Goal: Check status: Check status

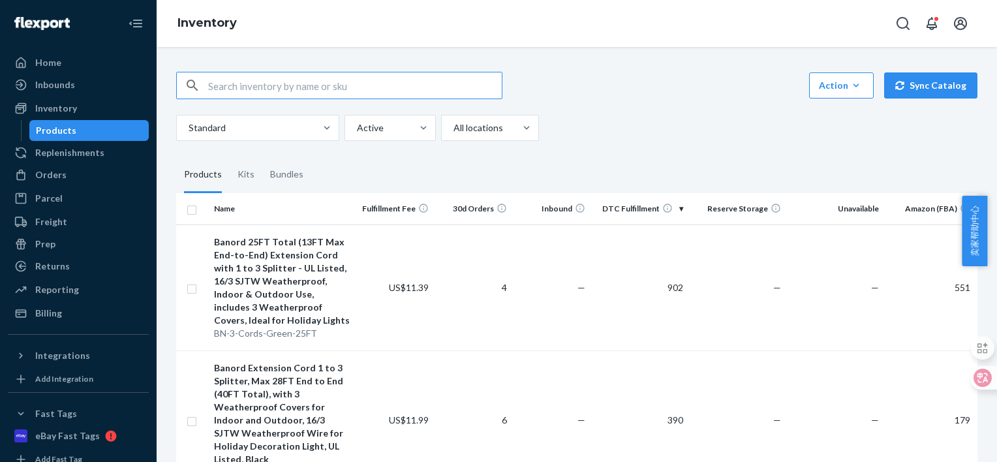
click at [296, 89] on input "text" at bounding box center [355, 85] width 294 height 26
type input "48"
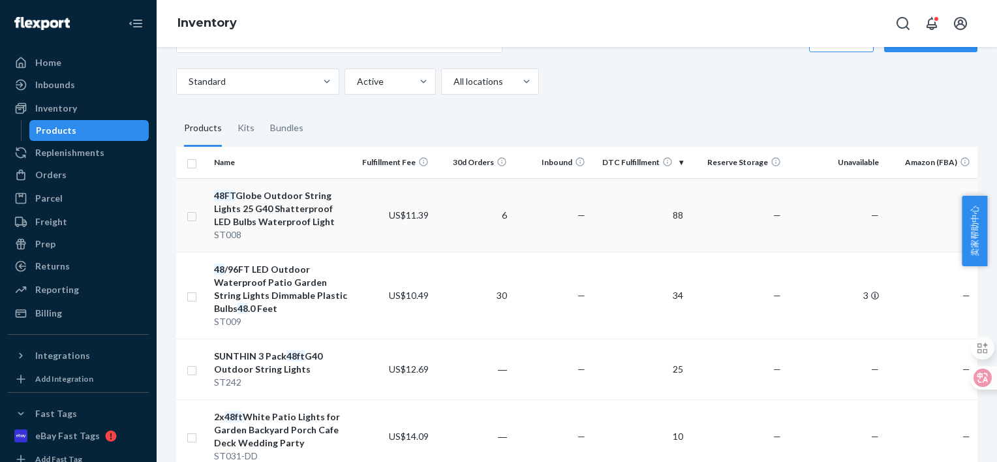
scroll to position [65, 0]
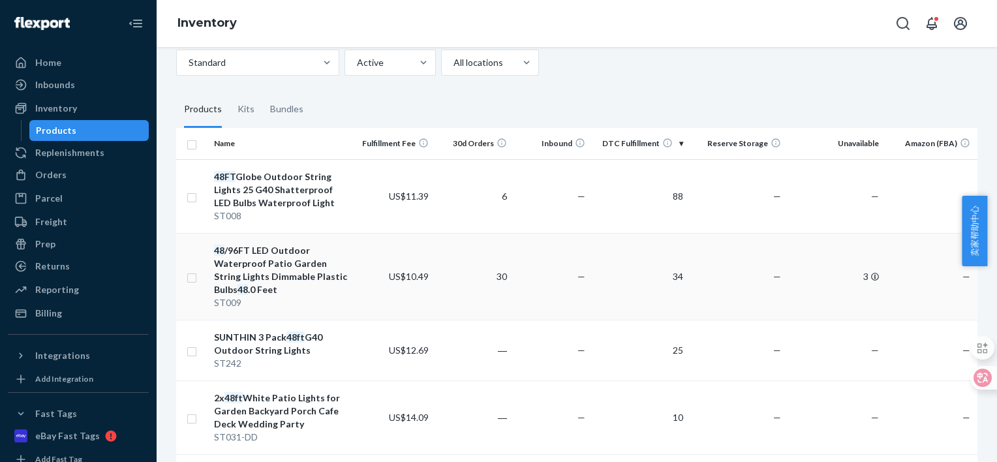
click at [264, 267] on div "48 /96FT LED Outdoor Waterproof Patio Garden String Lights Dimmable Plastic Bul…" at bounding box center [282, 270] width 136 height 52
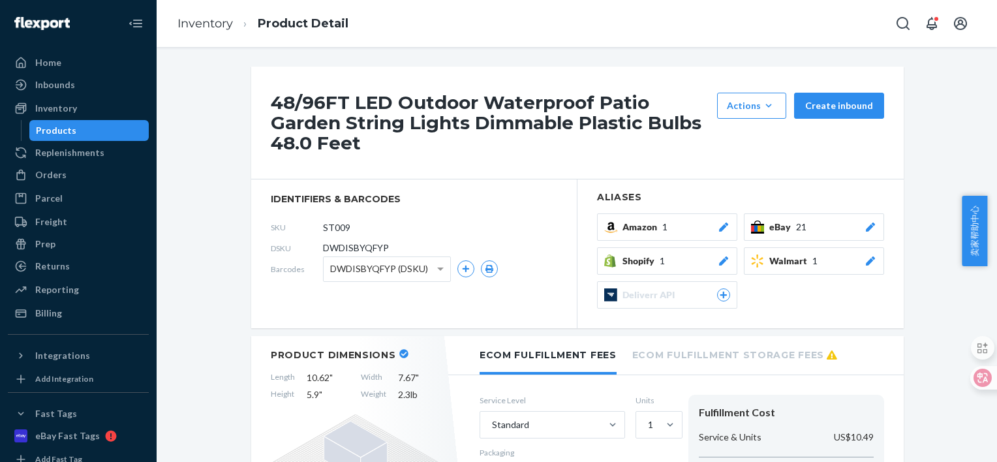
drag, startPoint x: 948, startPoint y: 122, endPoint x: 873, endPoint y: 125, distance: 74.5
click at [364, 248] on span "DWDISBYQFYP" at bounding box center [356, 248] width 66 height 13
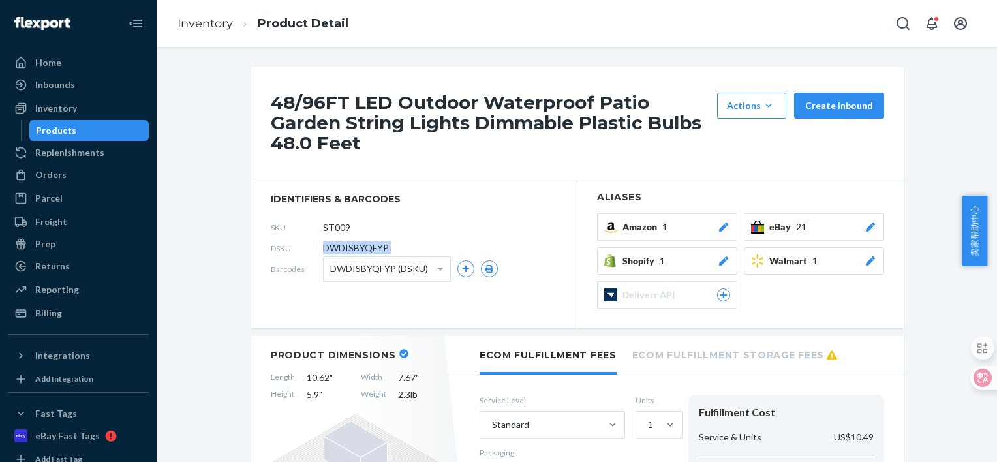
copy span "DWDISBYQFYP"
click at [67, 183] on div "Orders" at bounding box center [78, 175] width 138 height 18
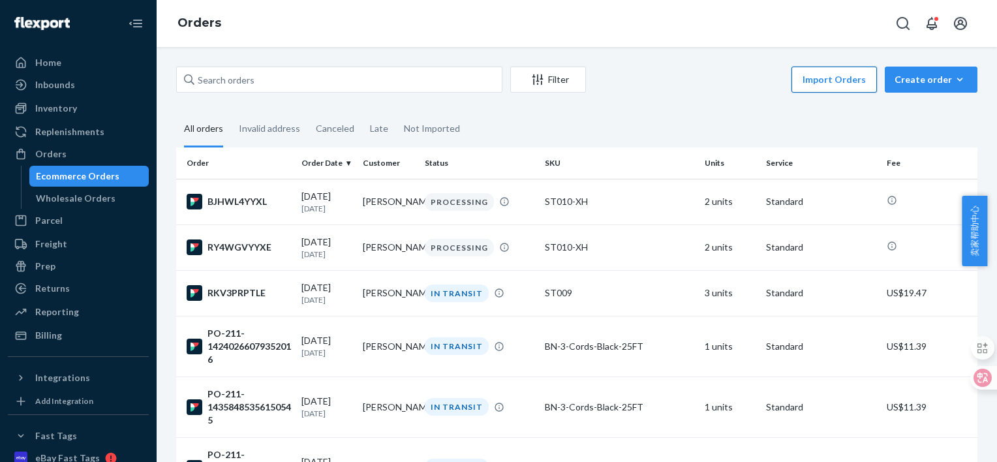
click at [830, 74] on button "Import Orders" at bounding box center [835, 80] width 86 height 26
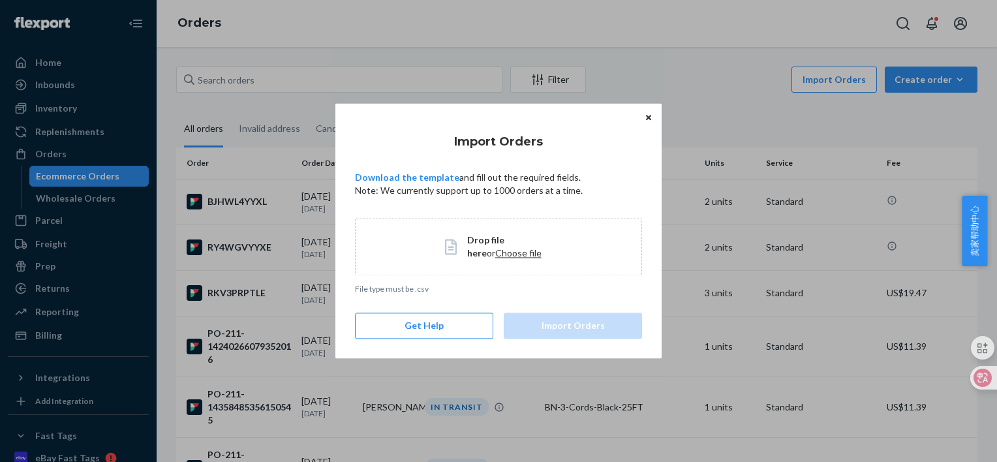
click at [498, 256] on span "Choose file" at bounding box center [518, 252] width 46 height 11
click at [418, 178] on link "Download the template" at bounding box center [407, 177] width 104 height 11
click at [645, 111] on button "Close" at bounding box center [648, 117] width 13 height 14
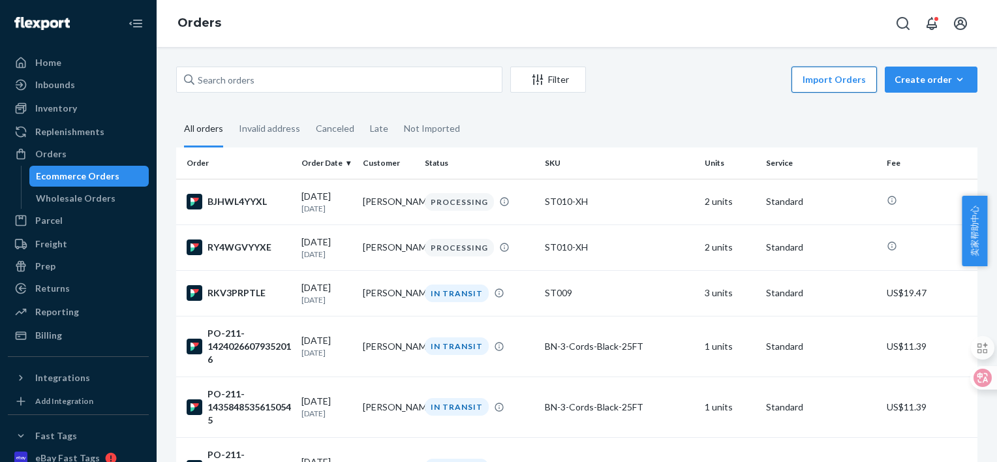
click at [809, 75] on button "Import Orders" at bounding box center [835, 80] width 86 height 26
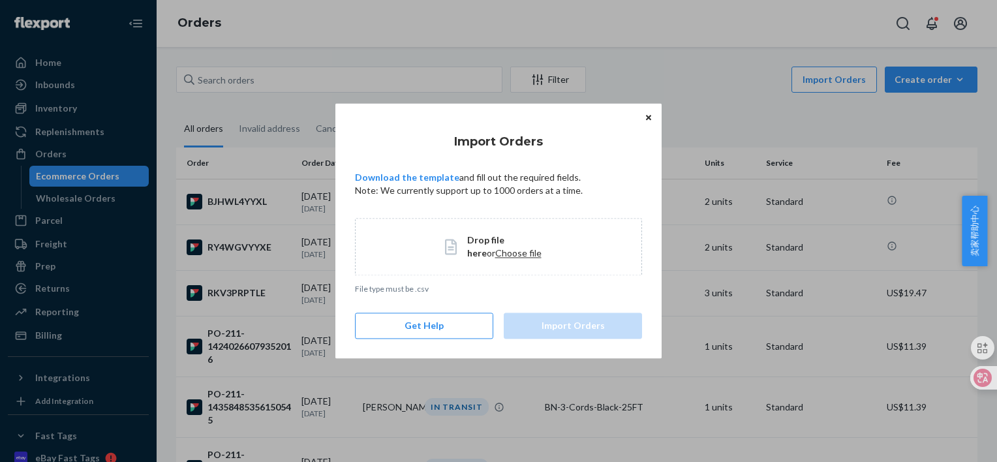
click at [495, 251] on span "Choose file" at bounding box center [518, 252] width 46 height 11
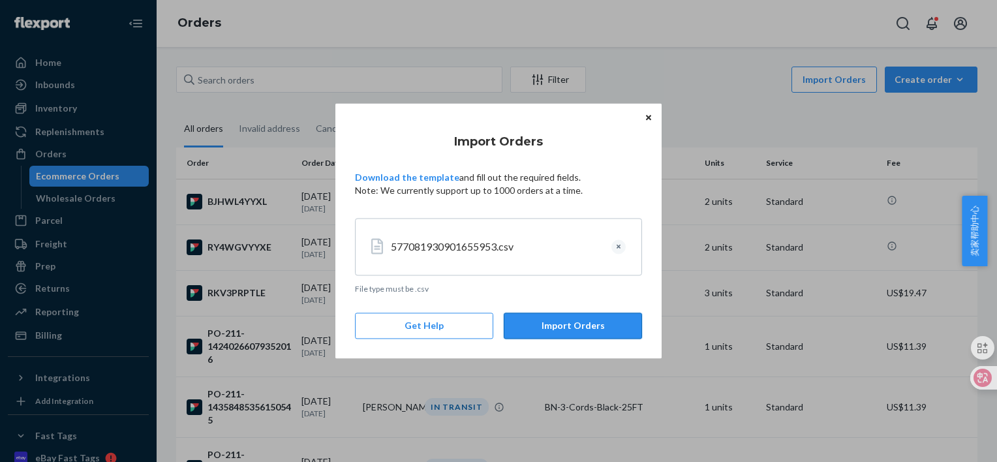
click at [566, 330] on button "Import Orders" at bounding box center [573, 326] width 138 height 26
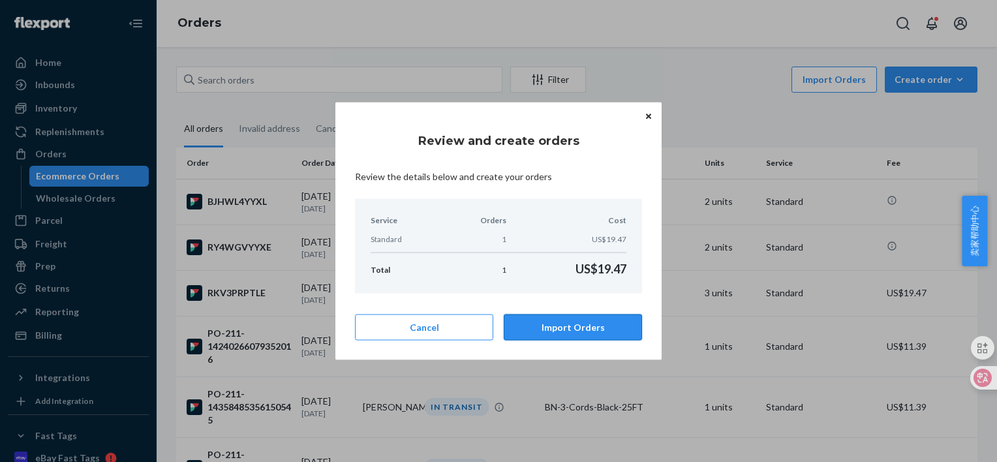
click at [575, 329] on button "Import Orders" at bounding box center [573, 327] width 138 height 26
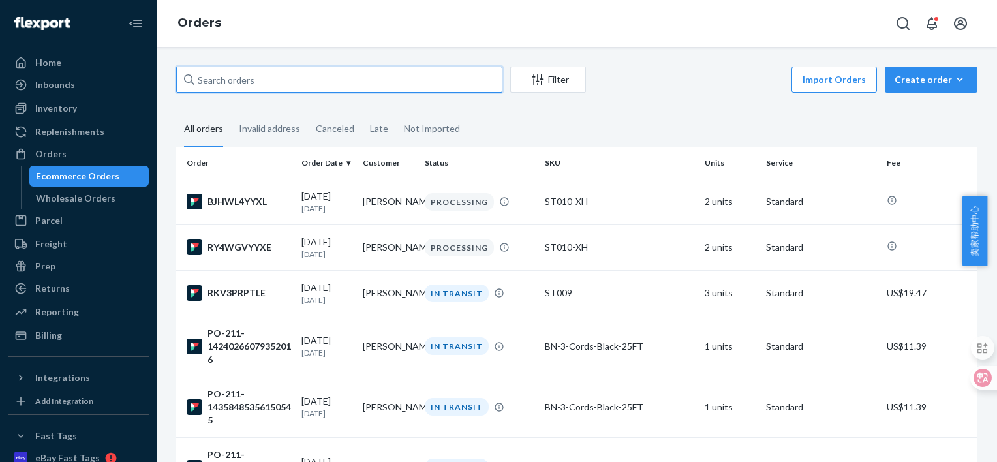
click at [266, 79] on input "text" at bounding box center [339, 80] width 326 height 26
paste input "PO-211-13990372805752515"
type input "PO-211-13990372805752515"
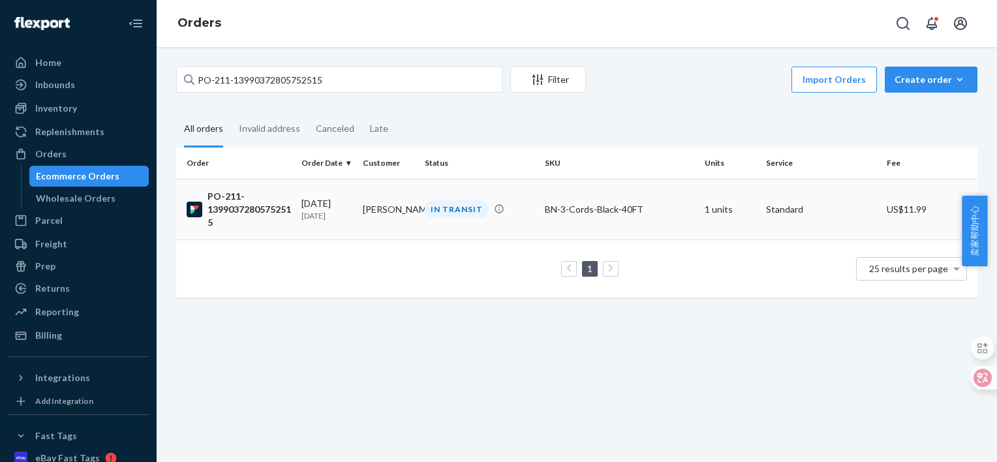
click at [238, 209] on div "PO-211-13990372805752515" at bounding box center [239, 209] width 104 height 39
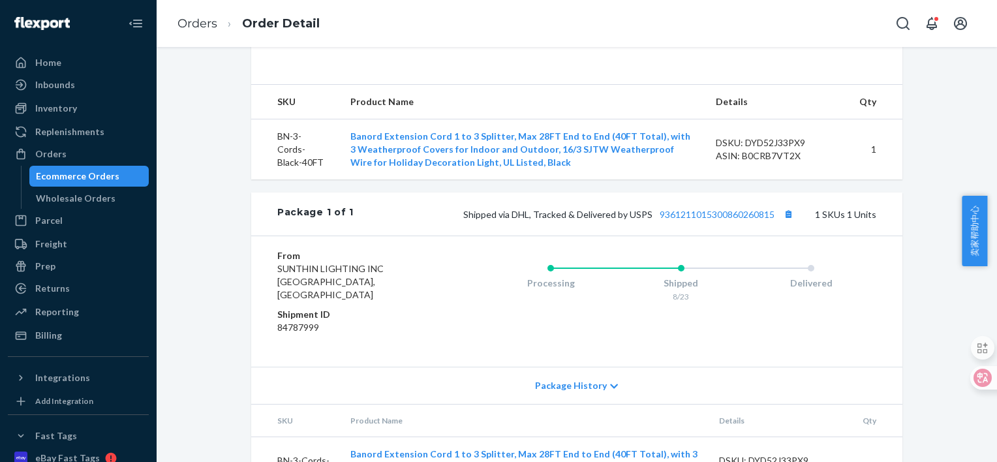
scroll to position [454, 0]
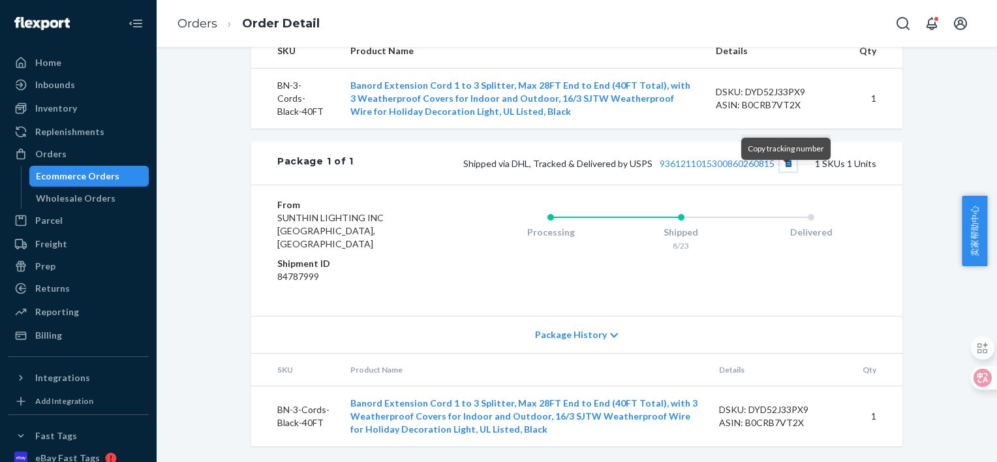
click at [786, 172] on button "Copy tracking number" at bounding box center [788, 163] width 17 height 17
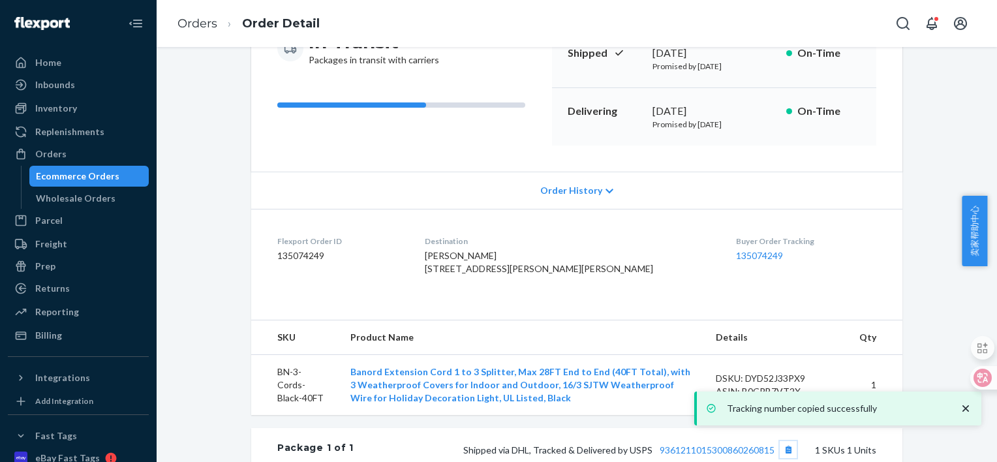
scroll to position [0, 0]
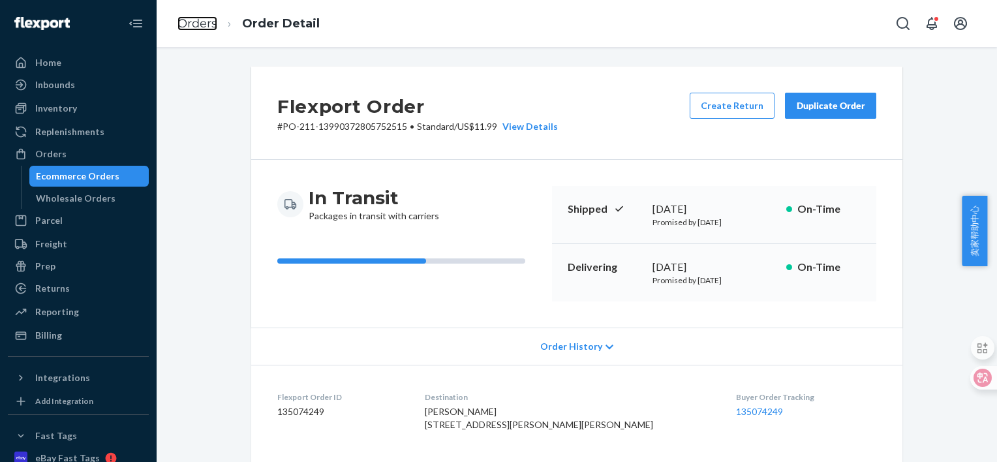
drag, startPoint x: 200, startPoint y: 24, endPoint x: 235, endPoint y: 57, distance: 48.5
click at [200, 24] on link "Orders" at bounding box center [198, 23] width 40 height 14
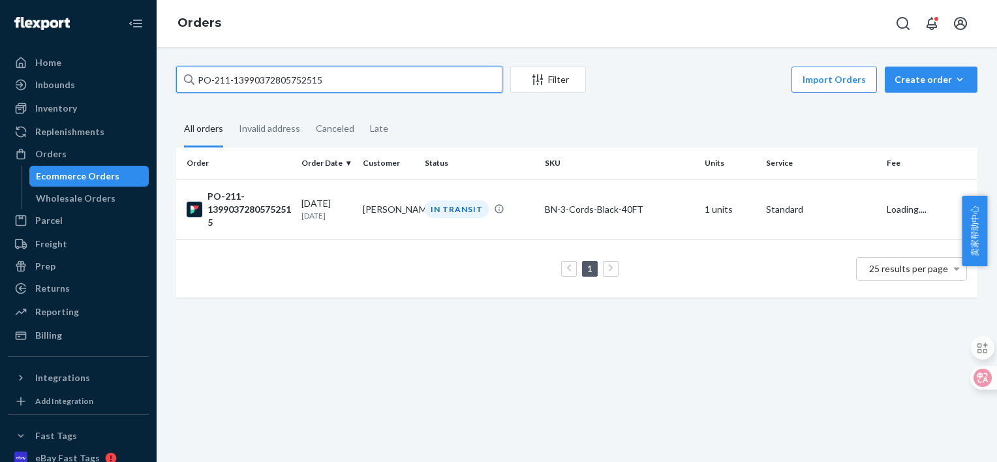
click at [279, 82] on input "PO-211-13990372805752515" at bounding box center [339, 80] width 326 height 26
paste input "4087418002552961"
type input "PO-211-14087418002552961"
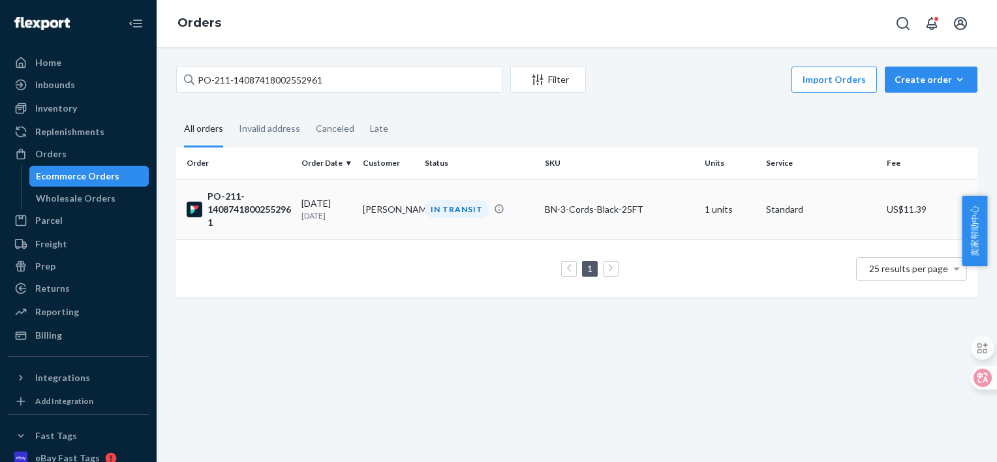
click at [262, 209] on div "PO-211-14087418002552961" at bounding box center [239, 209] width 104 height 39
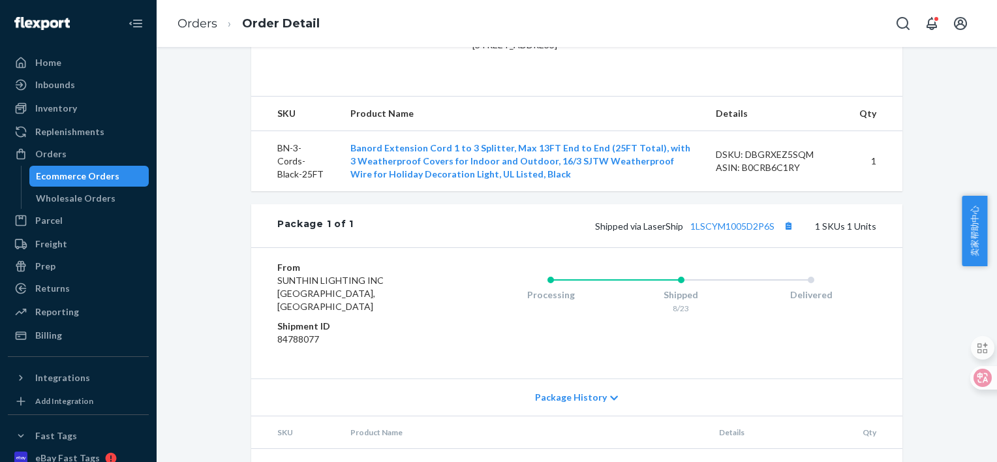
scroll to position [392, 0]
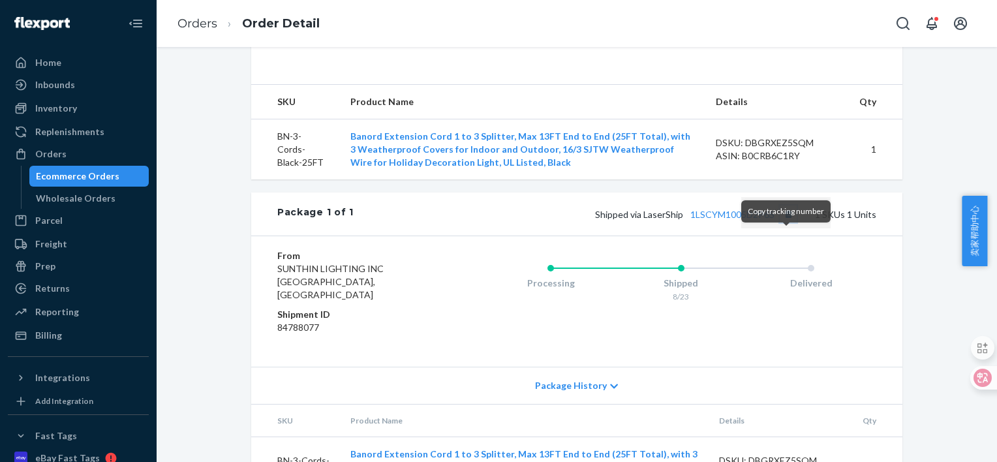
click at [788, 223] on button "Copy tracking number" at bounding box center [788, 214] width 17 height 17
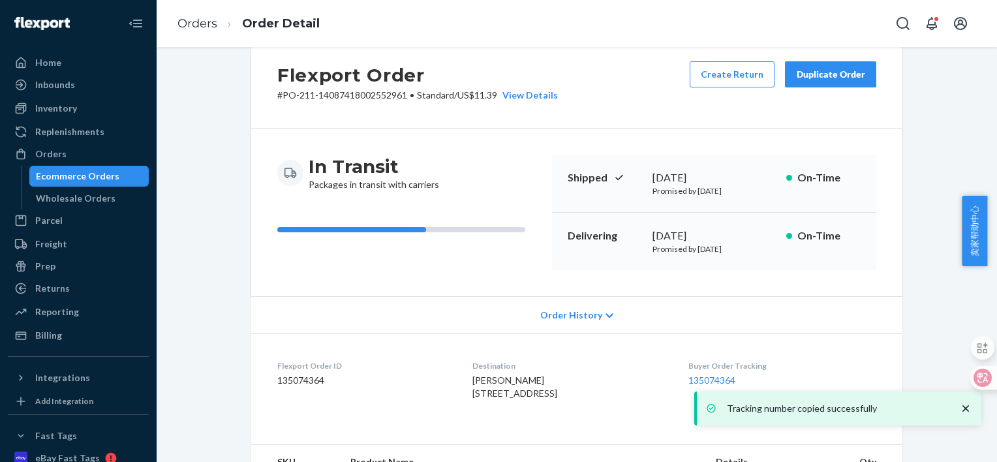
scroll to position [0, 0]
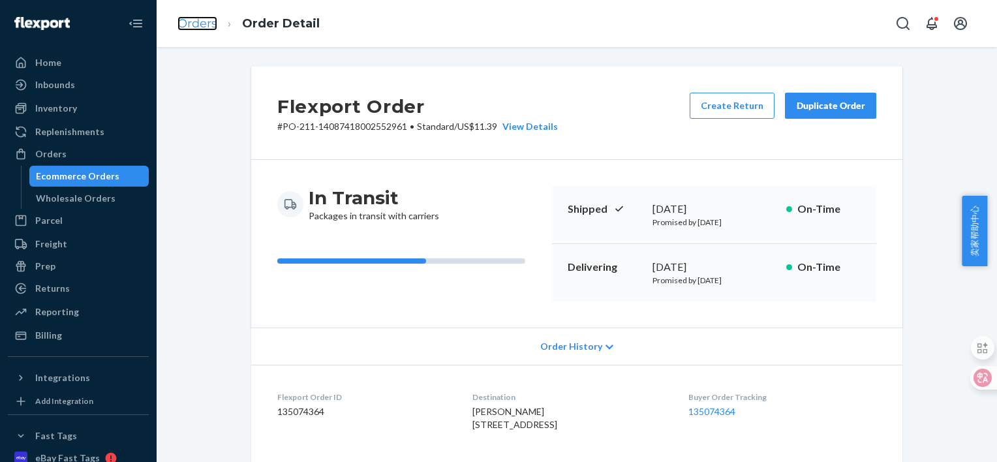
click at [202, 18] on link "Orders" at bounding box center [198, 23] width 40 height 14
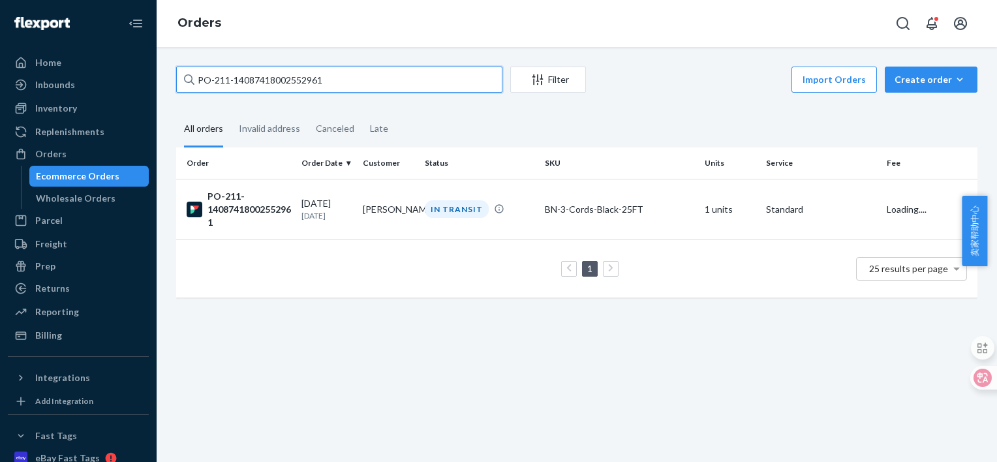
click at [350, 80] on input "PO-211-14087418002552961" at bounding box center [339, 80] width 326 height 26
paste input "358485356150545"
click at [350, 80] on input "PO-211-14358485356150545" at bounding box center [339, 80] width 326 height 26
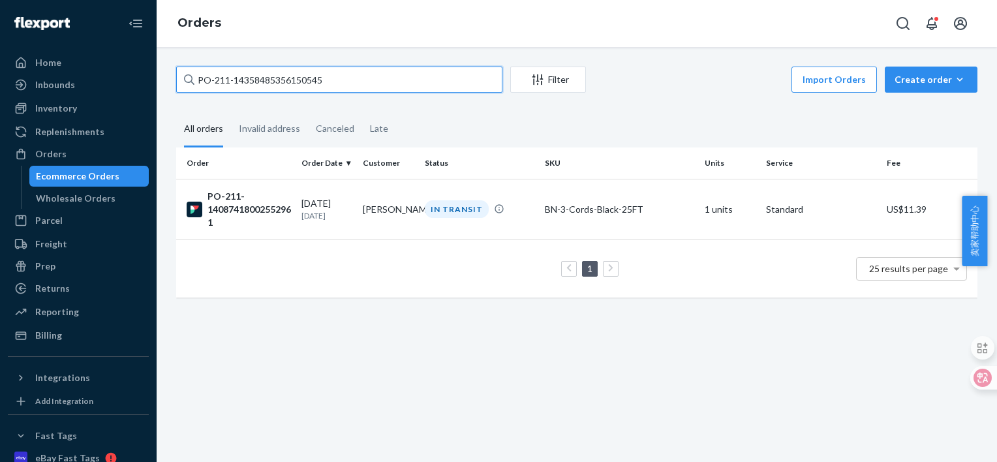
type input "PO-211-14358485356150545"
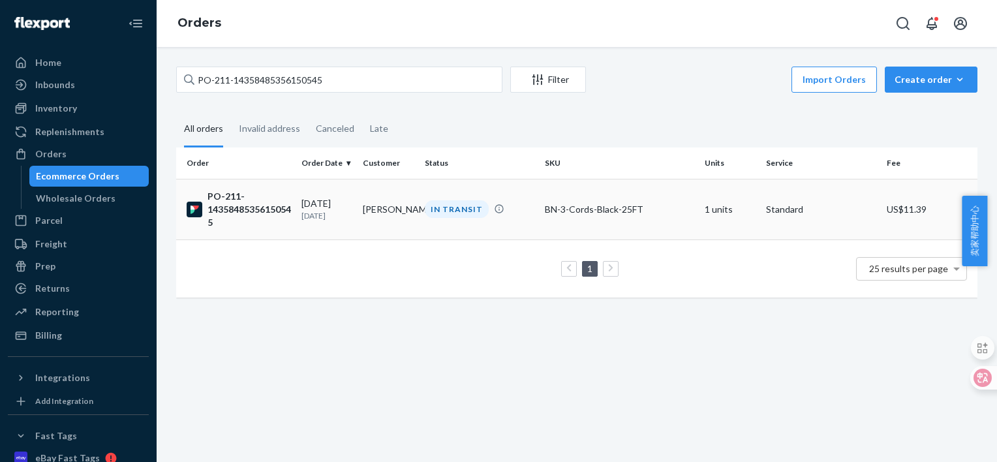
click at [243, 208] on div "PO-211-14358485356150545" at bounding box center [239, 209] width 104 height 39
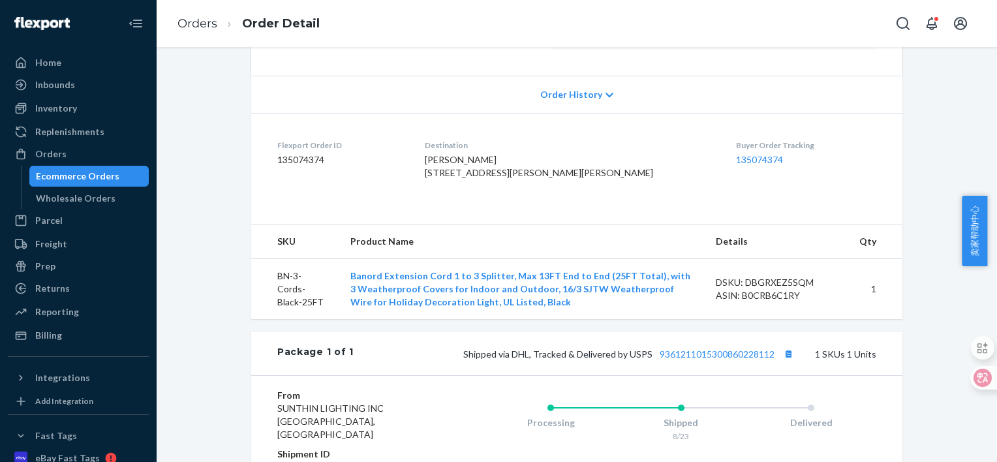
scroll to position [262, 0]
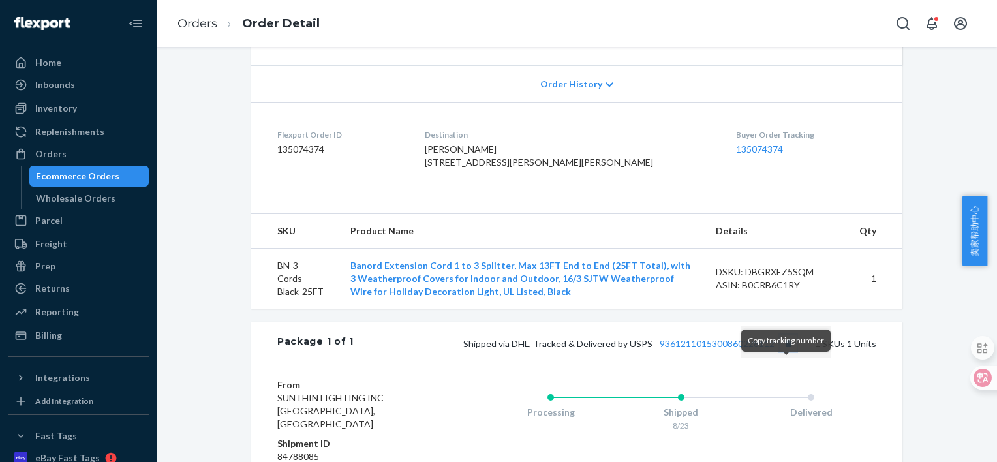
click at [785, 352] on button "Copy tracking number" at bounding box center [788, 343] width 17 height 17
click at [190, 18] on link "Orders" at bounding box center [198, 23] width 40 height 14
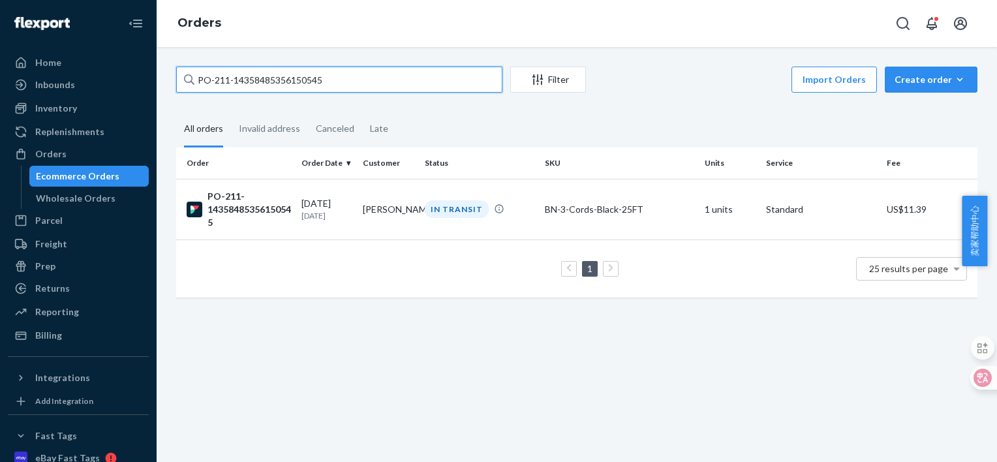
click at [304, 78] on input "PO-211-14358485356150545" at bounding box center [339, 80] width 326 height 26
paste input "3864058322553746"
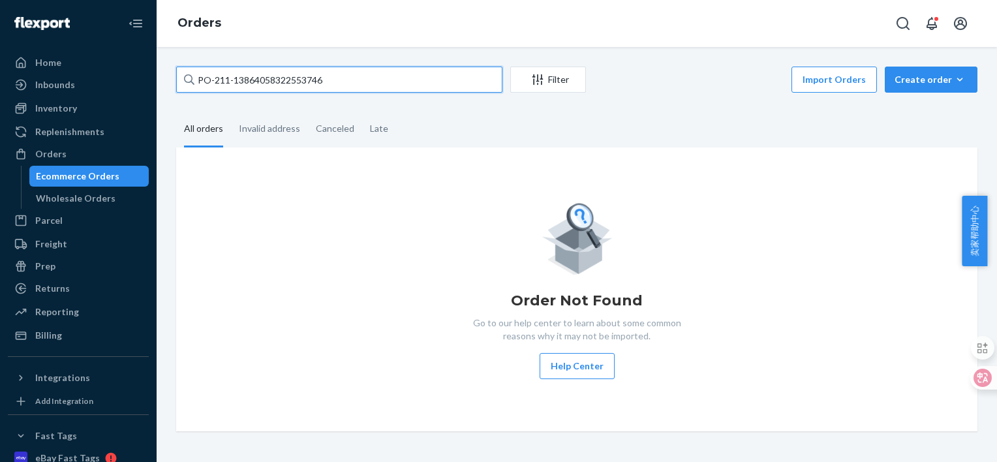
click at [264, 73] on input "PO-211-13864058322553746" at bounding box center [339, 80] width 326 height 26
paste input "424026607935201"
type input "PO-211-14240266079352016"
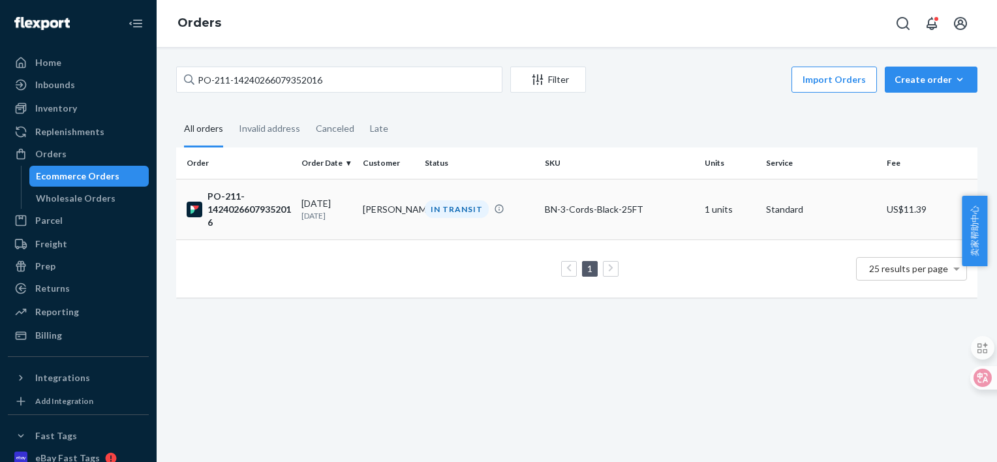
click at [255, 209] on div "PO-211-14240266079352016" at bounding box center [239, 209] width 104 height 39
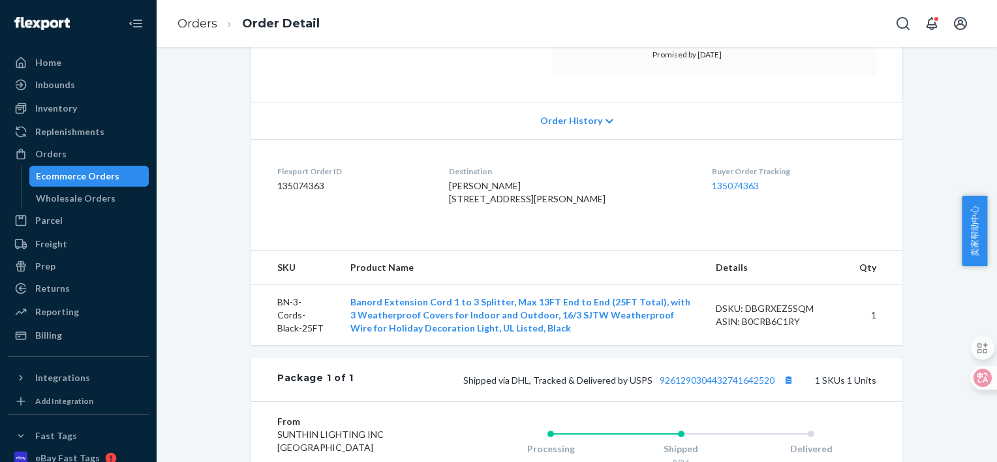
scroll to position [454, 0]
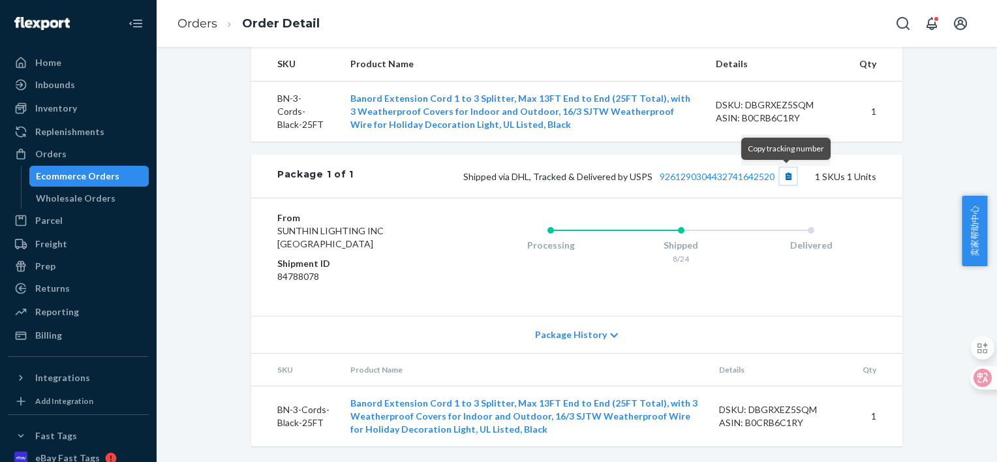
click at [786, 176] on button "Copy tracking number" at bounding box center [788, 176] width 17 height 17
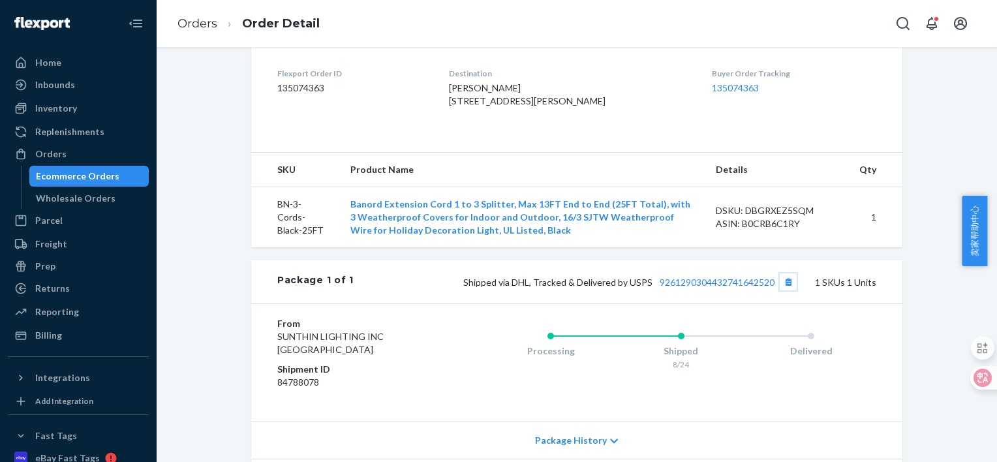
scroll to position [324, 0]
click at [194, 19] on link "Orders" at bounding box center [198, 23] width 40 height 14
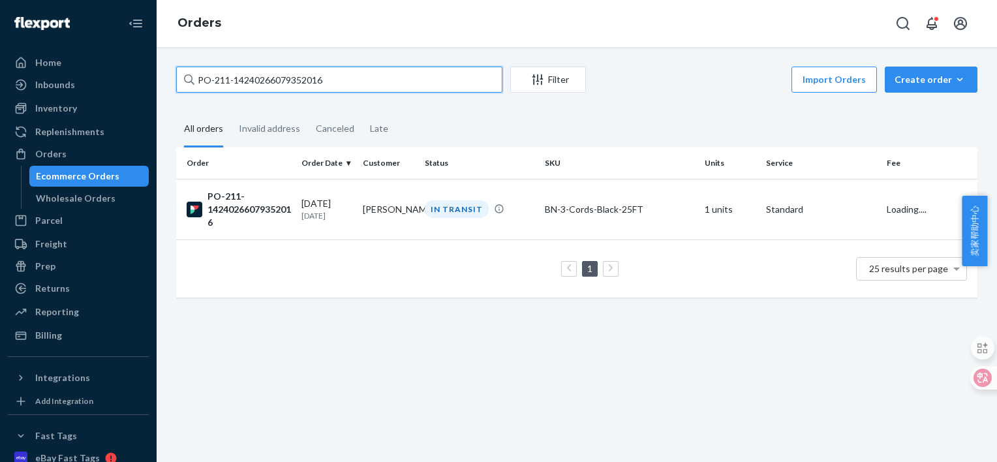
drag, startPoint x: 345, startPoint y: 78, endPoint x: 169, endPoint y: 80, distance: 175.6
click at [169, 80] on div "PO-211-14240266079352016 Filter Import Orders Create order Ecommerce order Remo…" at bounding box center [576, 189] width 821 height 244
paste input "76377779830011"
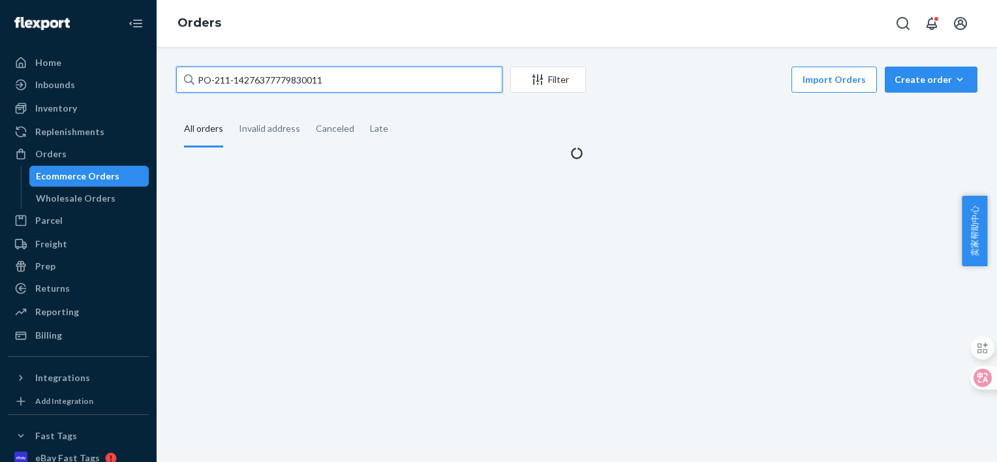
type input "PO-211-14276377779830011"
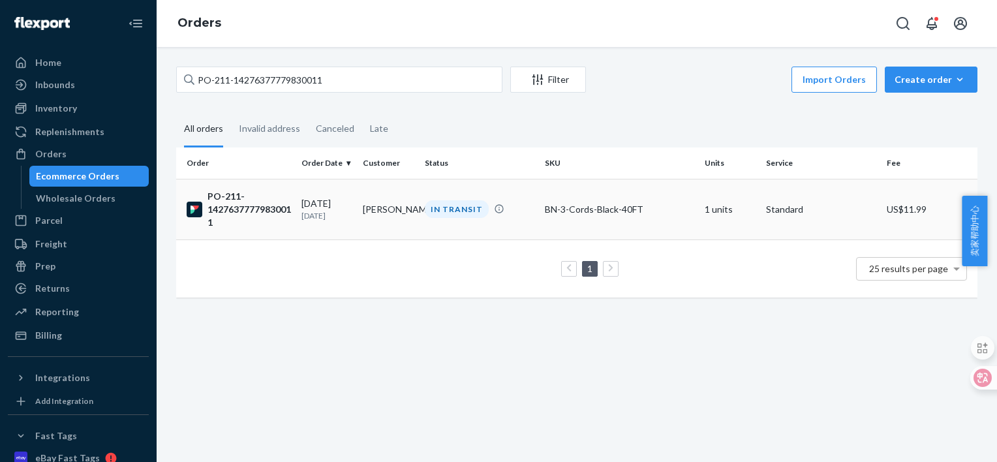
click at [257, 211] on div "PO-211-14276377779830011" at bounding box center [239, 209] width 104 height 39
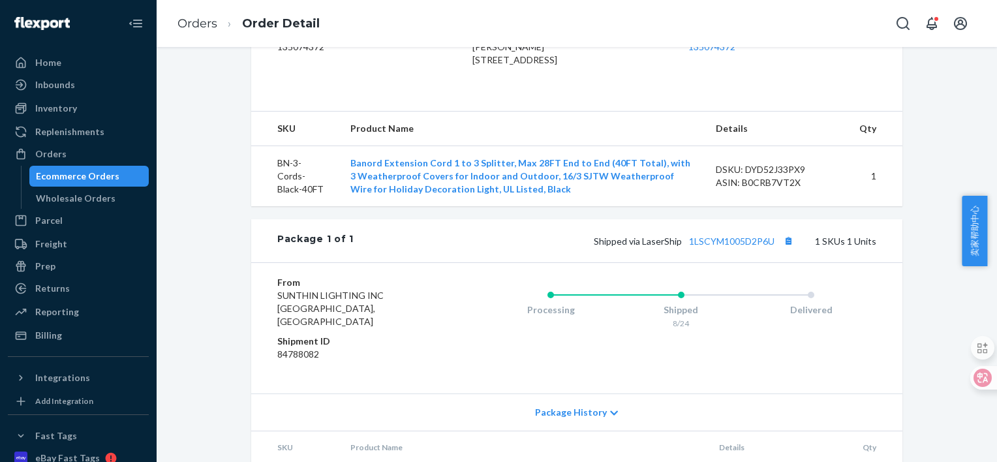
scroll to position [454, 0]
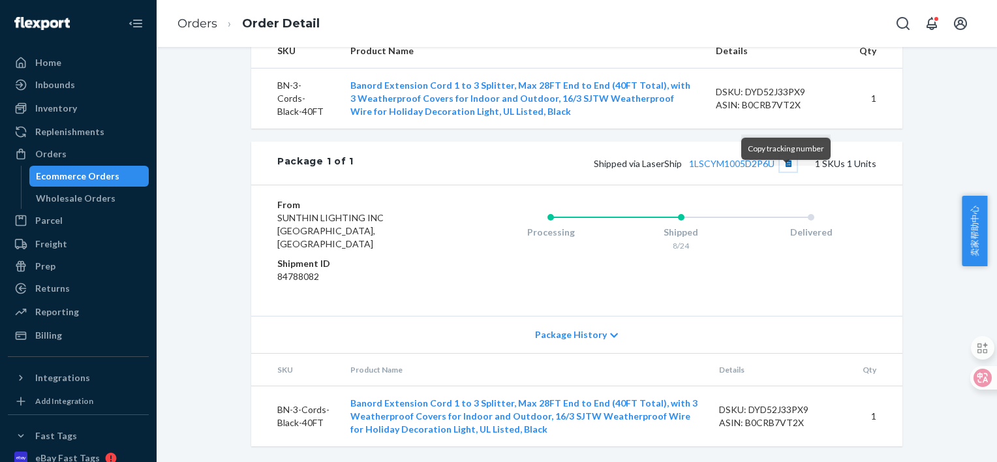
click at [785, 172] on button "Copy tracking number" at bounding box center [788, 163] width 17 height 17
click at [204, 20] on link "Orders" at bounding box center [198, 23] width 40 height 14
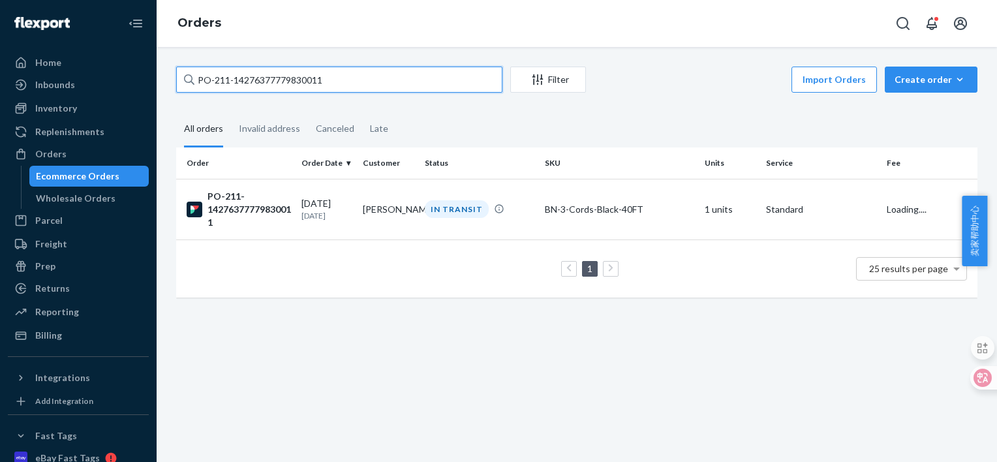
drag, startPoint x: 332, startPoint y: 77, endPoint x: 172, endPoint y: 74, distance: 159.9
click at [172, 74] on div "PO-211-14276377779830011 Filter Import Orders Create order Ecommerce order Remo…" at bounding box center [576, 189] width 821 height 244
paste input "08490891121272527"
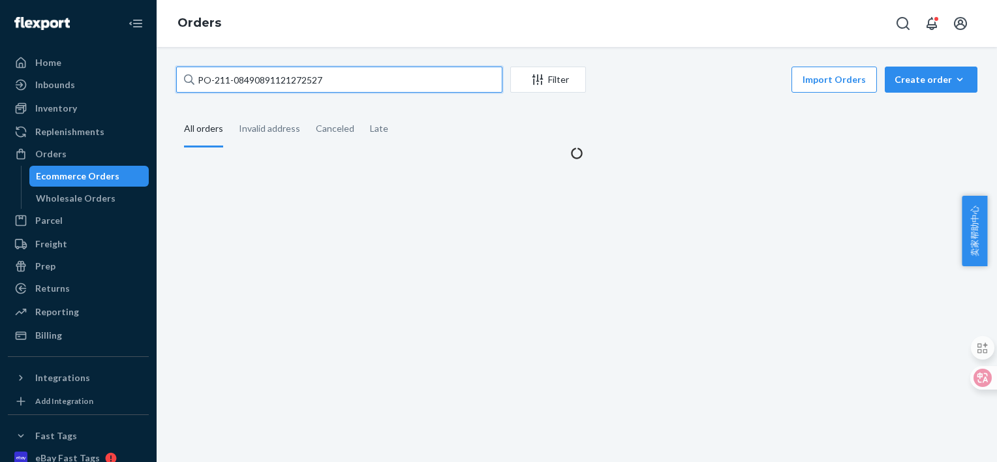
type input "PO-211-08490891121272527"
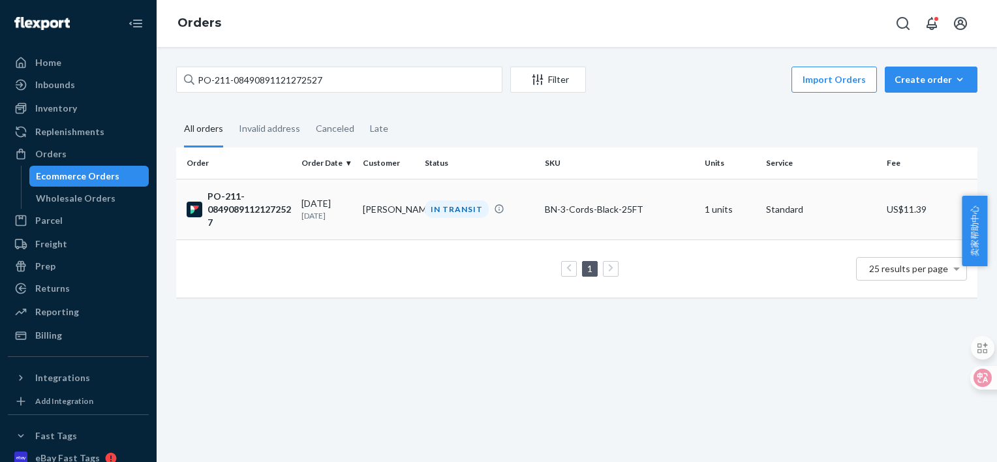
click at [248, 208] on div "PO-211-08490891121272527" at bounding box center [239, 209] width 104 height 39
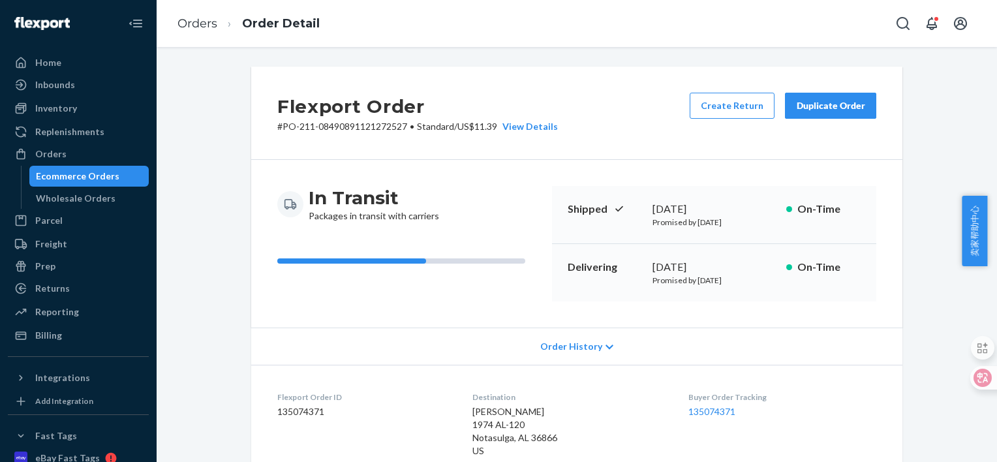
scroll to position [436, 0]
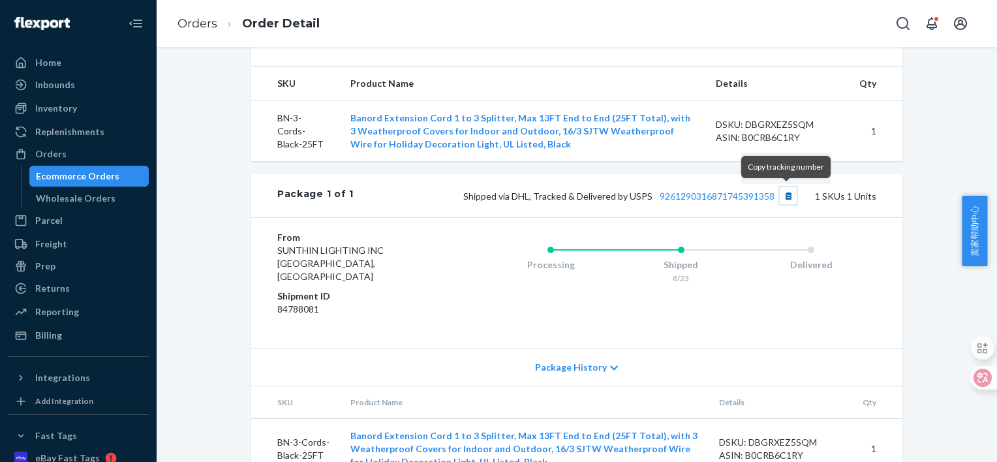
click at [783, 191] on button "Copy tracking number" at bounding box center [788, 195] width 17 height 17
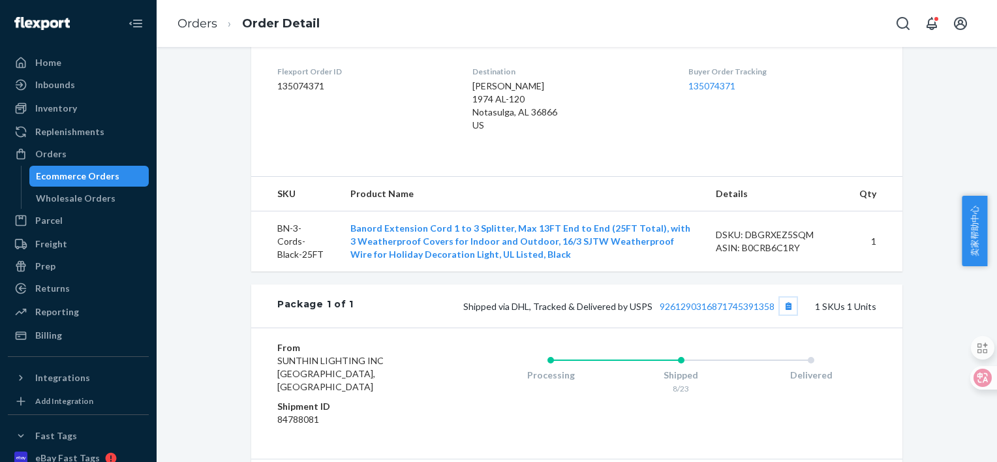
scroll to position [328, 0]
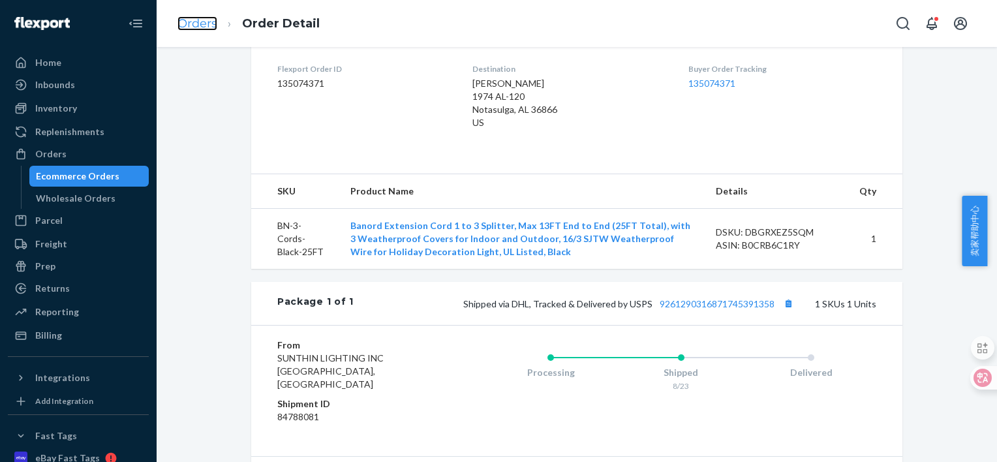
click at [195, 25] on link "Orders" at bounding box center [198, 23] width 40 height 14
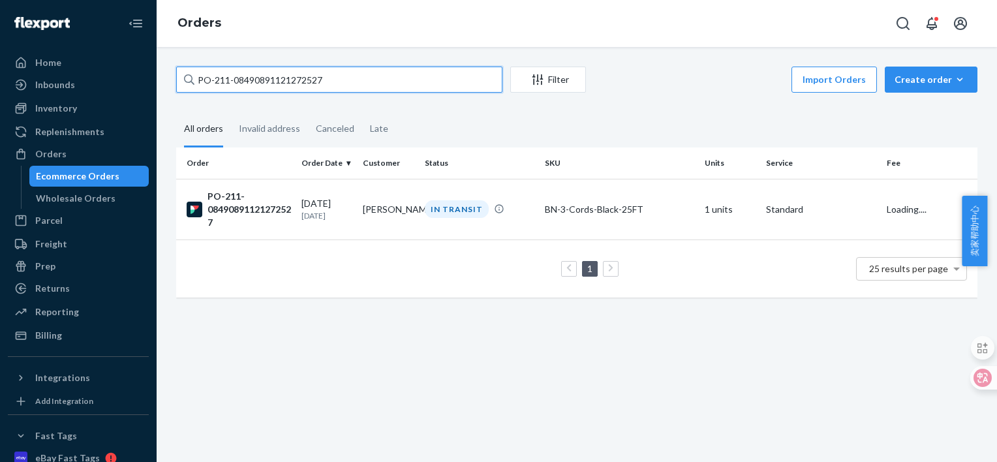
click at [281, 84] on input "PO-211-08490891121272527" at bounding box center [339, 80] width 326 height 26
paste input "87232010872549"
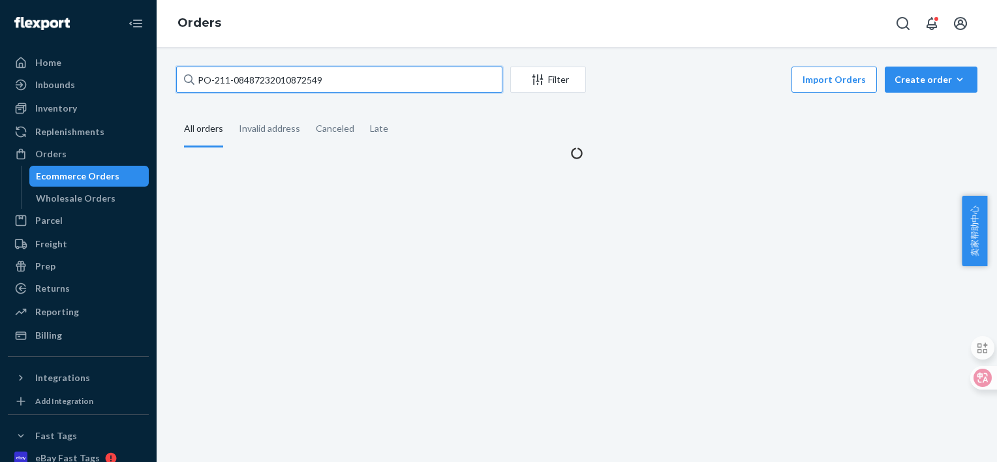
type input "PO-211-08487232010872549"
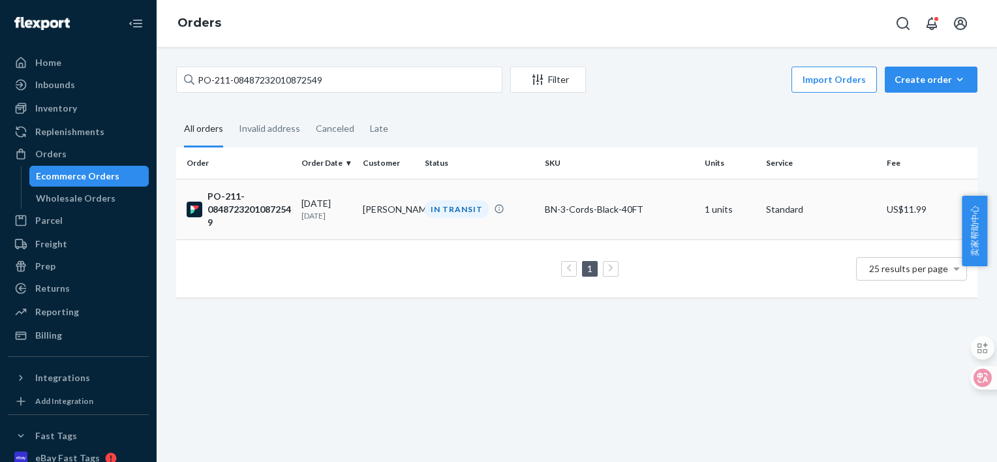
click at [264, 211] on div "PO-211-08487232010872549" at bounding box center [239, 209] width 104 height 39
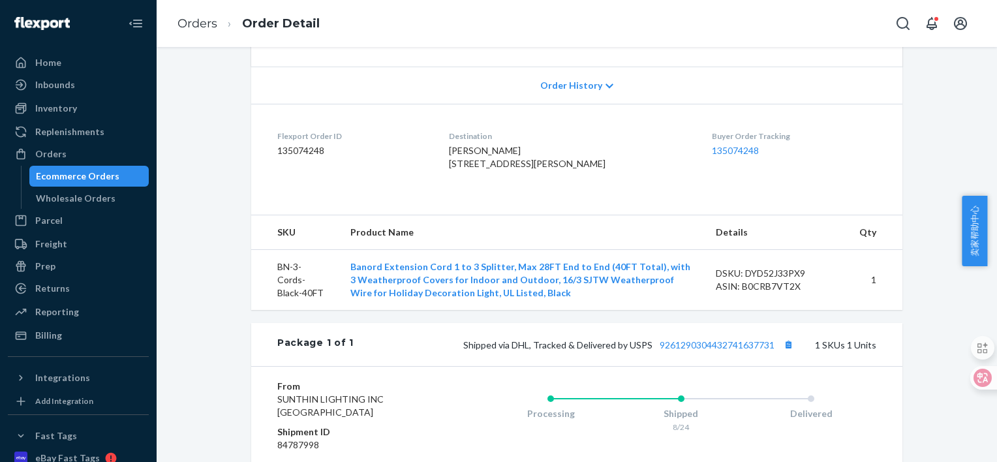
scroll to position [392, 0]
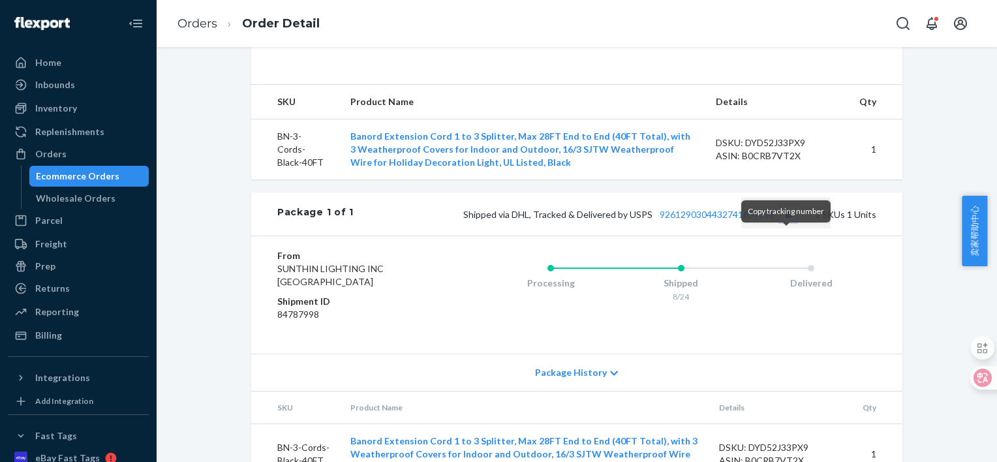
click at [784, 223] on button "Copy tracking number" at bounding box center [788, 214] width 17 height 17
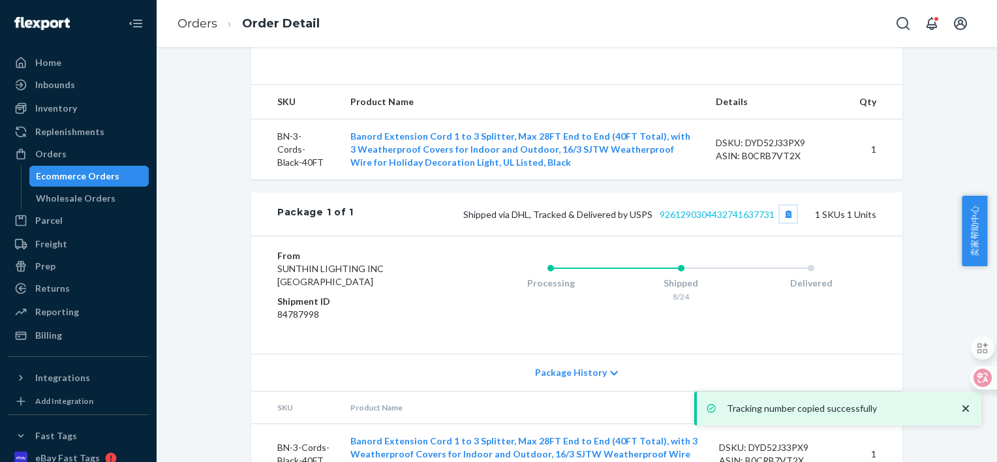
scroll to position [0, 0]
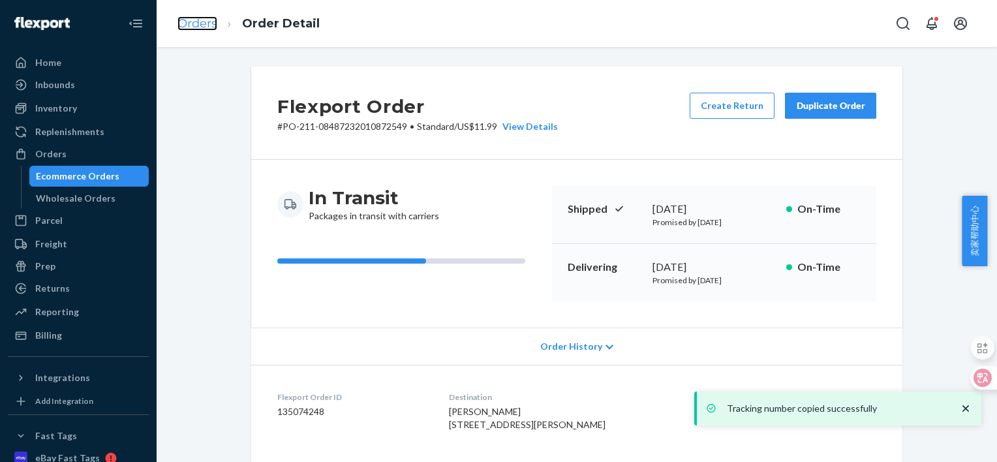
click at [193, 24] on link "Orders" at bounding box center [198, 23] width 40 height 14
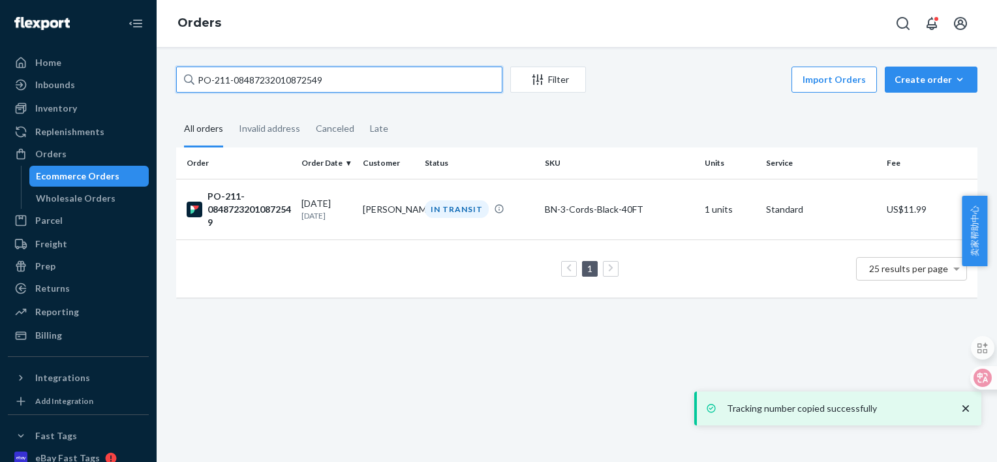
drag, startPoint x: 341, startPoint y: 80, endPoint x: 135, endPoint y: 73, distance: 206.4
click at [135, 73] on div "Home Inbounds Shipping Plans Problems Inventory Products Replenishments Orders …" at bounding box center [498, 231] width 997 height 462
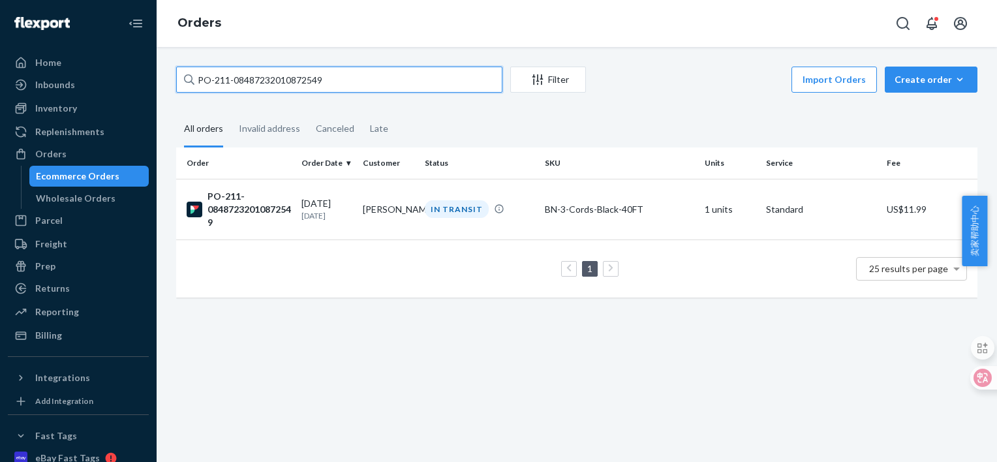
paste input "691390341751586"
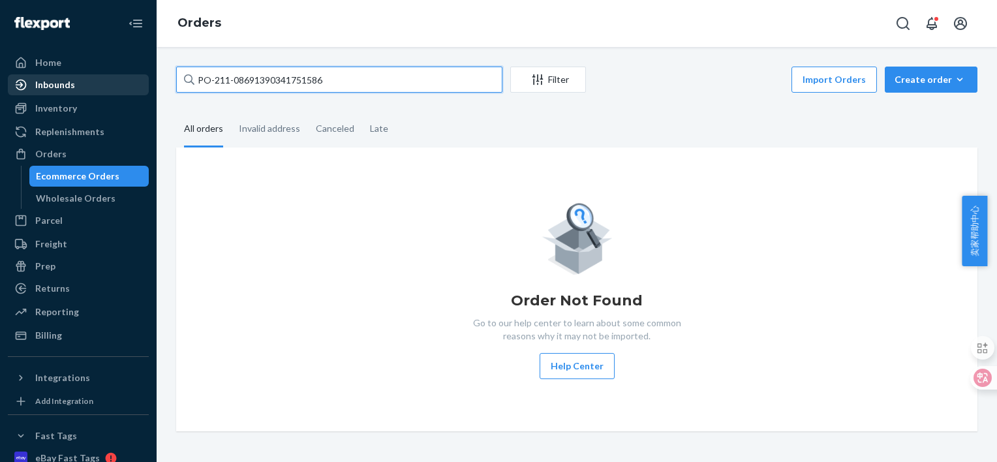
drag, startPoint x: 342, startPoint y: 82, endPoint x: 38, endPoint y: 78, distance: 304.2
click at [39, 78] on div "Home Inbounds Shipping Plans Problems Inventory Products Replenishments Orders …" at bounding box center [498, 231] width 997 height 462
paste input "786020055670254"
type input "PO-211-08786020055670254"
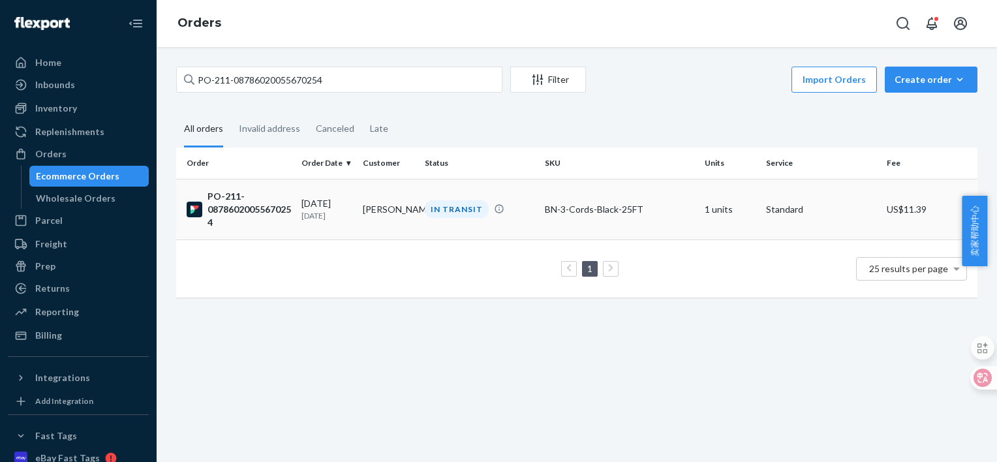
click at [247, 201] on div "PO-211-08786020055670254" at bounding box center [239, 209] width 104 height 39
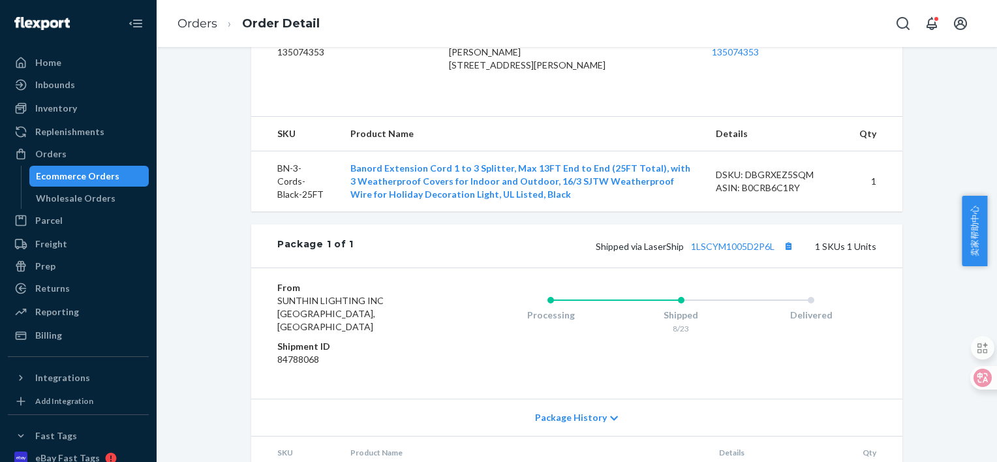
scroll to position [360, 0]
click at [786, 254] on button "Copy tracking number" at bounding box center [788, 245] width 17 height 17
drag, startPoint x: 194, startPoint y: 19, endPoint x: 258, endPoint y: 54, distance: 73.6
click at [195, 19] on link "Orders" at bounding box center [198, 23] width 40 height 14
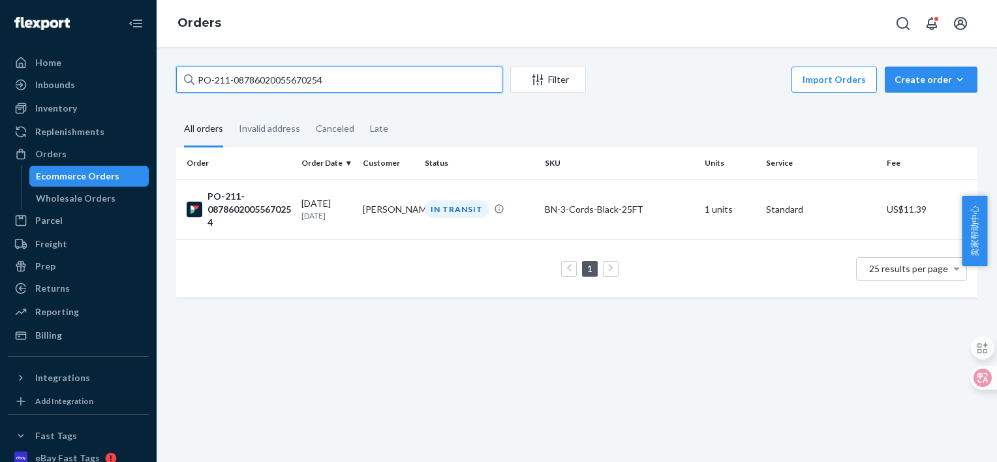
drag, startPoint x: 335, startPoint y: 77, endPoint x: -3, endPoint y: 76, distance: 337.5
click at [0, 76] on html "Home Inbounds Shipping Plans Problems Inventory Products Replenishments Orders …" at bounding box center [498, 231] width 997 height 462
paste input "596823511671095"
type input "PO-211-08596823511671095"
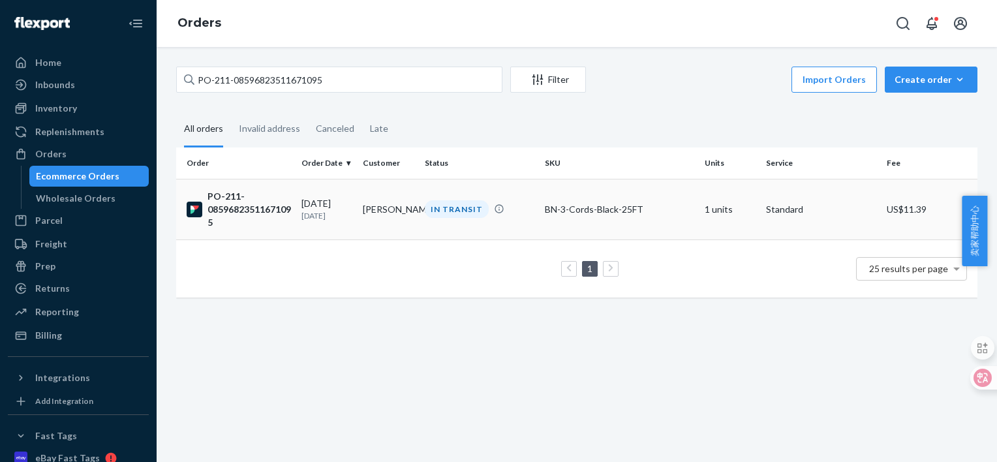
click at [254, 211] on div "PO-211-08596823511671095" at bounding box center [239, 209] width 104 height 39
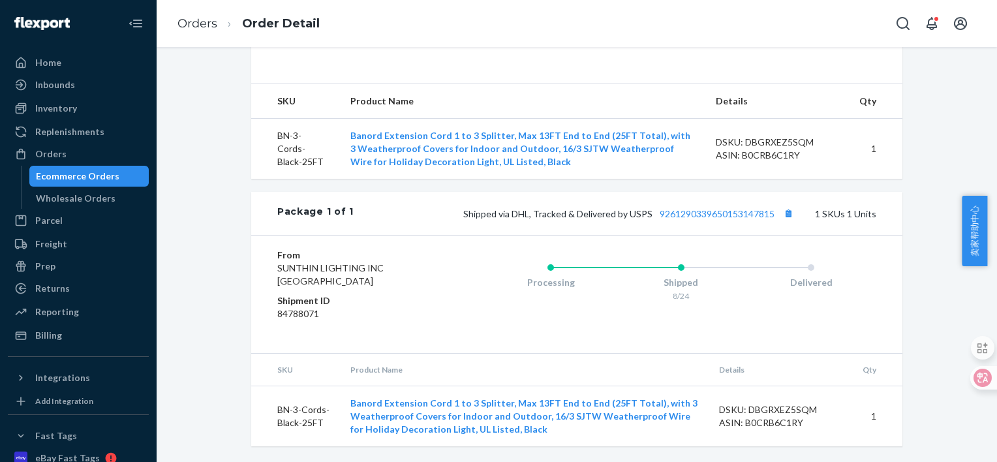
scroll to position [417, 0]
click at [786, 213] on button "Copy tracking number" at bounding box center [788, 213] width 17 height 17
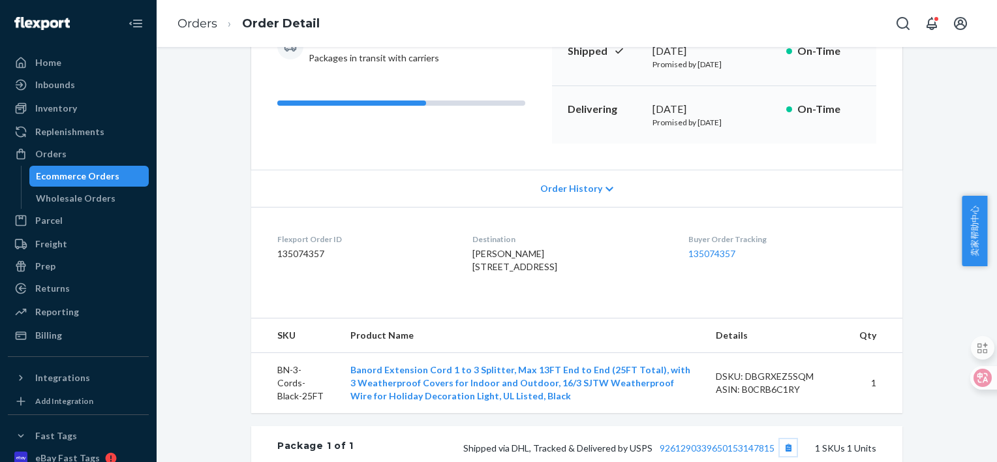
scroll to position [156, 0]
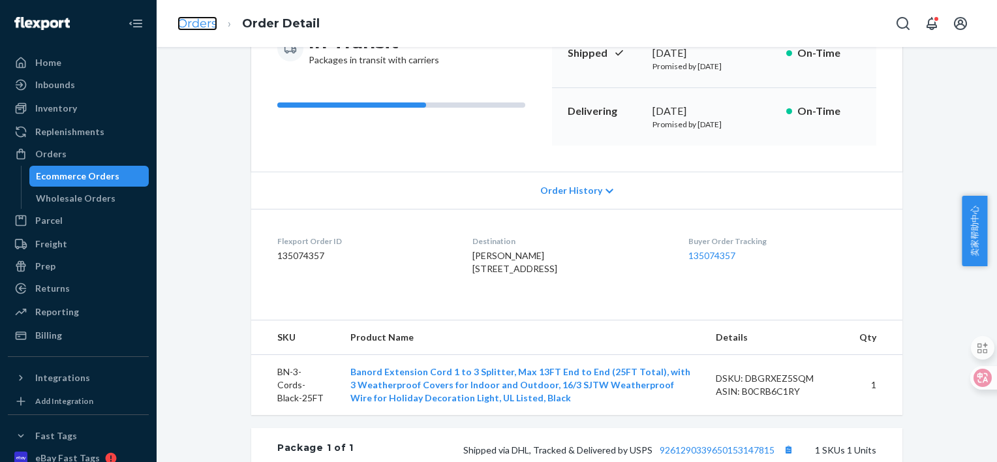
click at [206, 21] on link "Orders" at bounding box center [198, 23] width 40 height 14
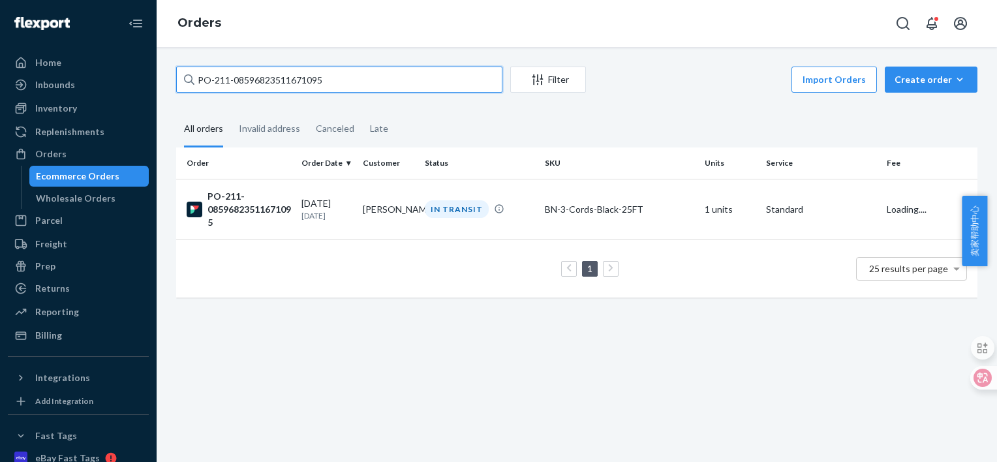
click at [326, 82] on input "PO-211-08596823511671095" at bounding box center [339, 80] width 326 height 26
paste input "681748951671613"
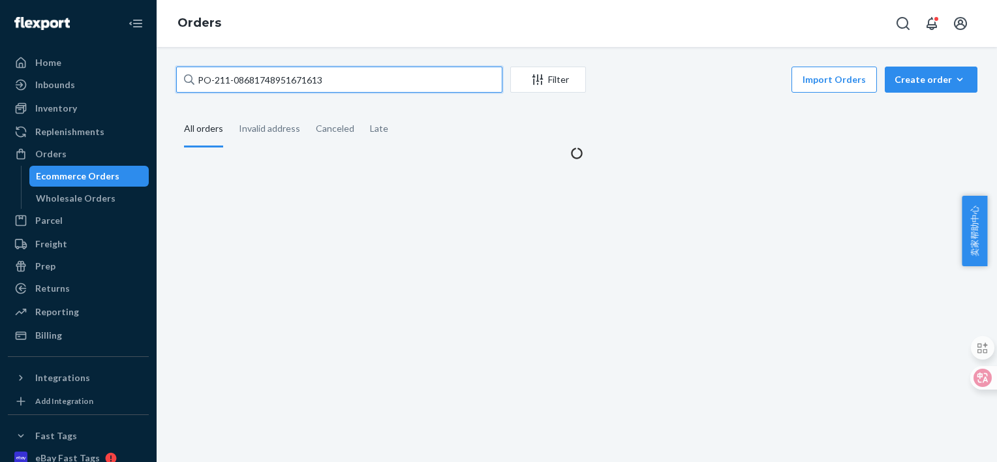
type input "PO-211-08681748951671613"
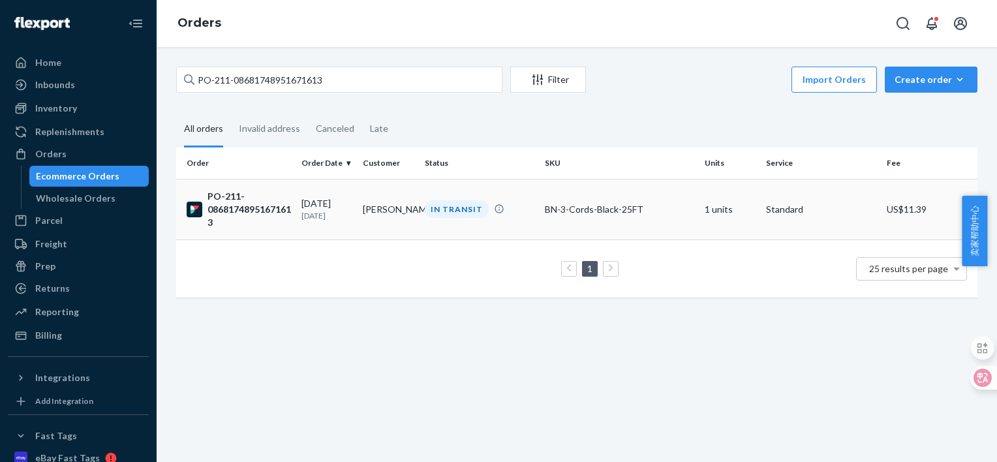
click at [259, 206] on div "PO-211-08681748951671613" at bounding box center [239, 209] width 104 height 39
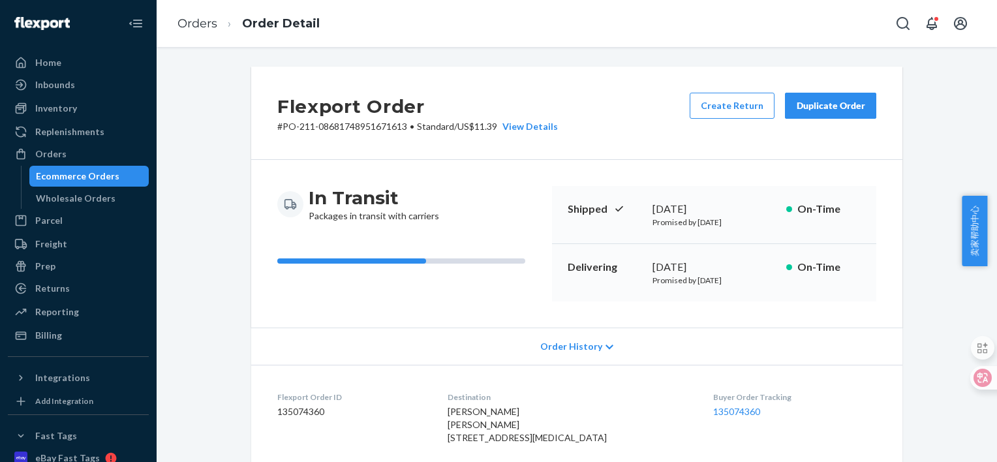
scroll to position [480, 0]
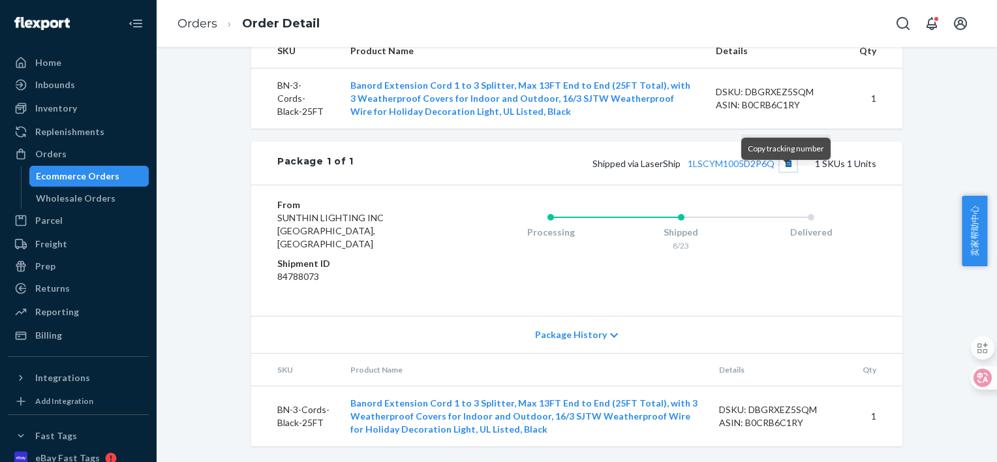
click at [785, 172] on button "Copy tracking number" at bounding box center [788, 163] width 17 height 17
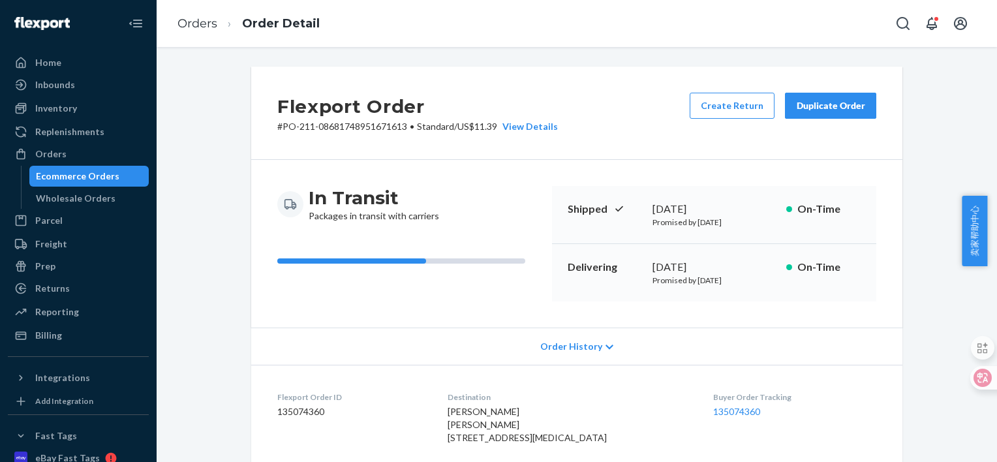
scroll to position [326, 0]
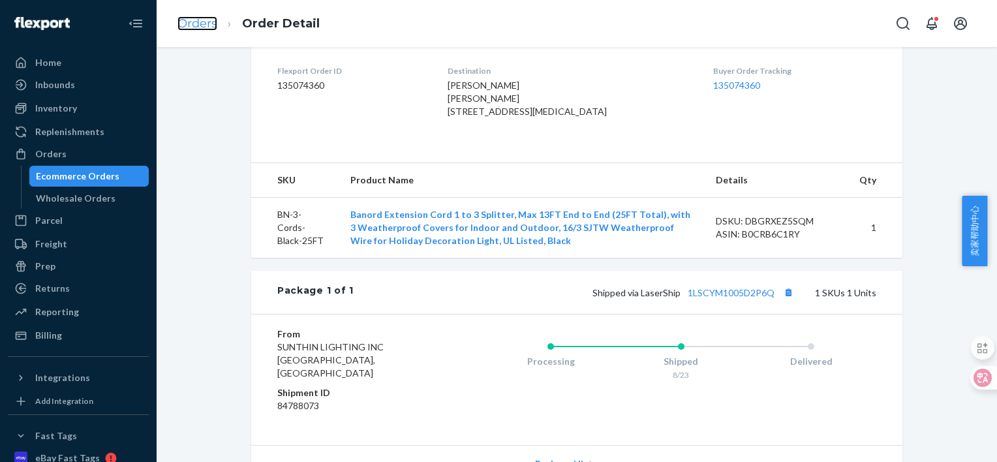
click at [215, 18] on link "Orders" at bounding box center [198, 23] width 40 height 14
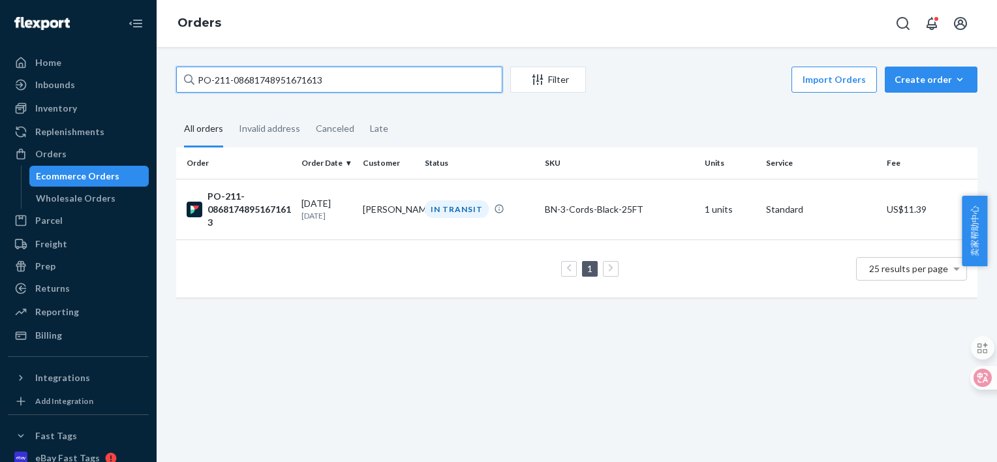
click at [336, 79] on input "PO-211-08681748951671613" at bounding box center [339, 80] width 326 height 26
click at [83, 76] on div "Home Inbounds Shipping Plans Problems Inventory Products Replenishments Orders …" at bounding box center [498, 231] width 997 height 462
paste input "250500885113190"
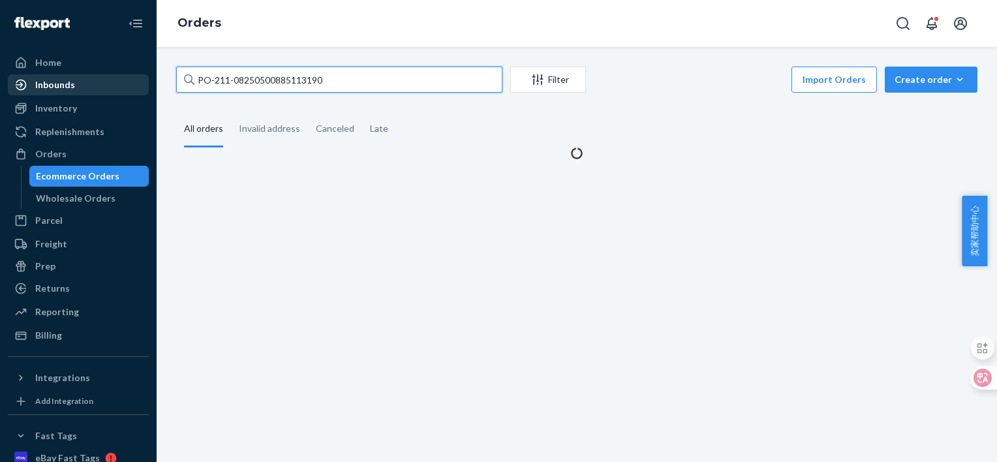
type input "PO-211-08250500885113190"
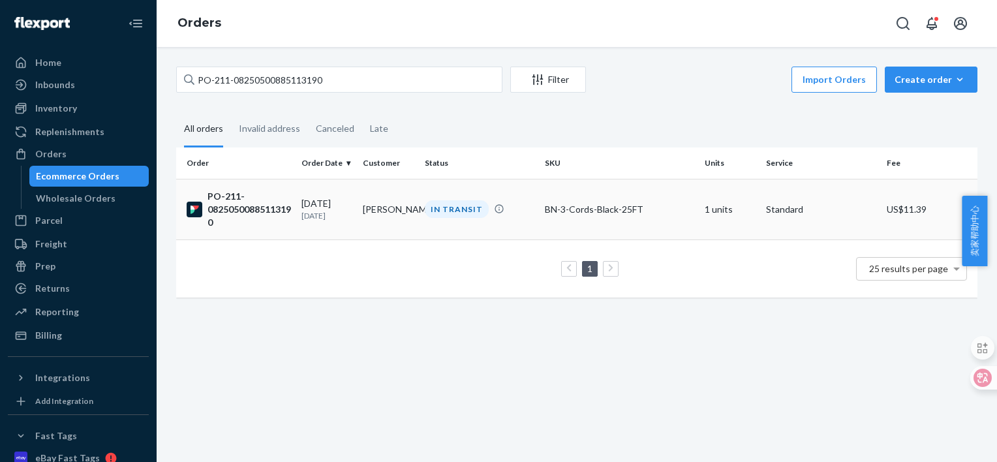
click at [235, 211] on div "PO-211-08250500885113190" at bounding box center [239, 209] width 104 height 39
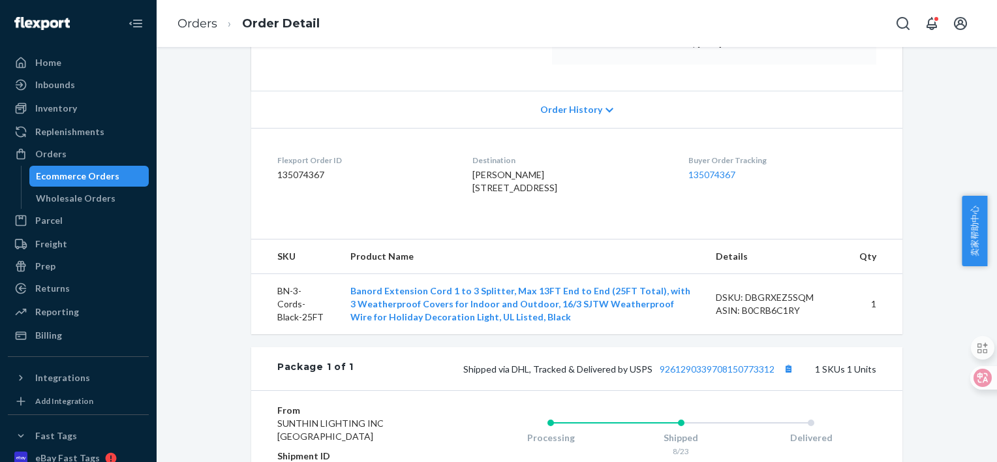
scroll to position [326, 0]
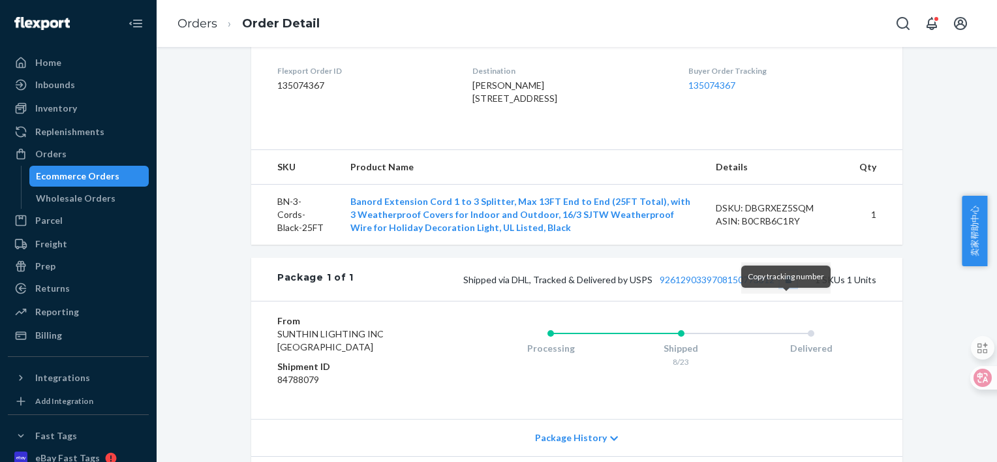
click at [783, 288] on button "Copy tracking number" at bounding box center [788, 279] width 17 height 17
click at [200, 23] on link "Orders" at bounding box center [198, 23] width 40 height 14
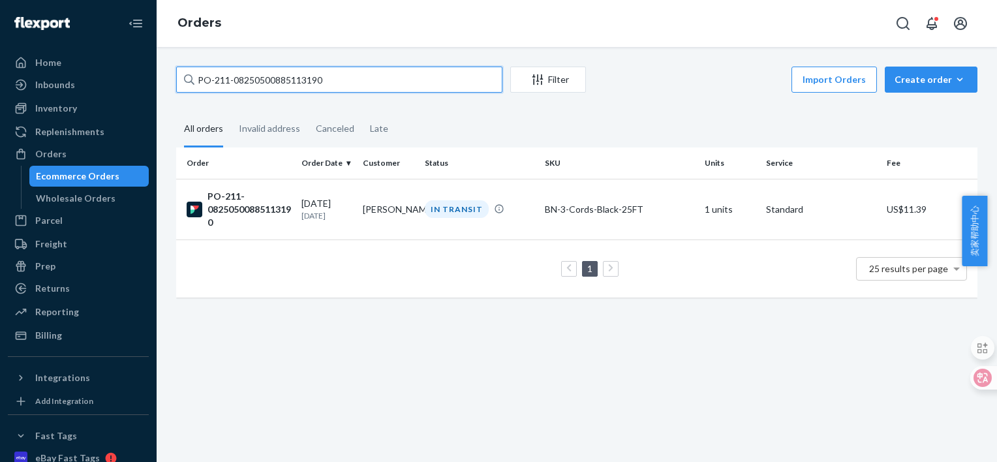
click at [293, 79] on input "PO-211-08250500885113190" at bounding box center [339, 80] width 326 height 26
paste input "1353967296831392"
type input "PO-211-13539672968313920"
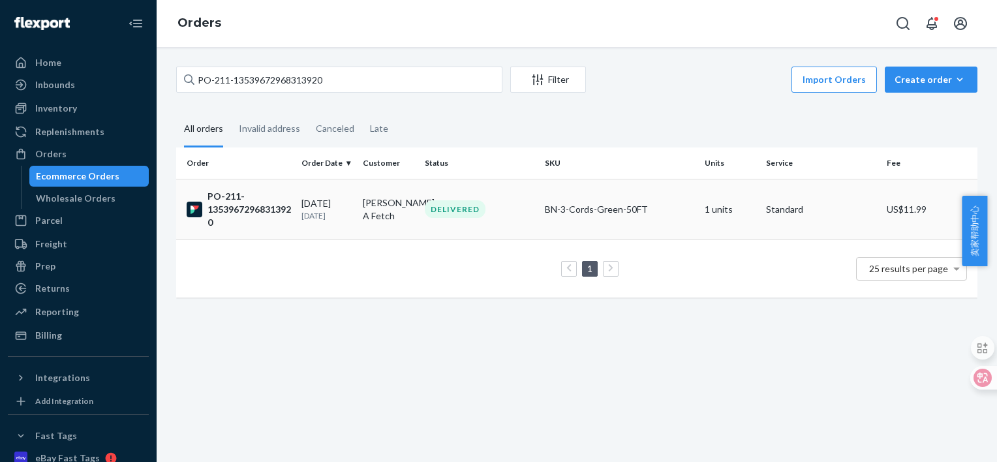
click at [238, 211] on div "PO-211-13539672968313920" at bounding box center [239, 209] width 104 height 39
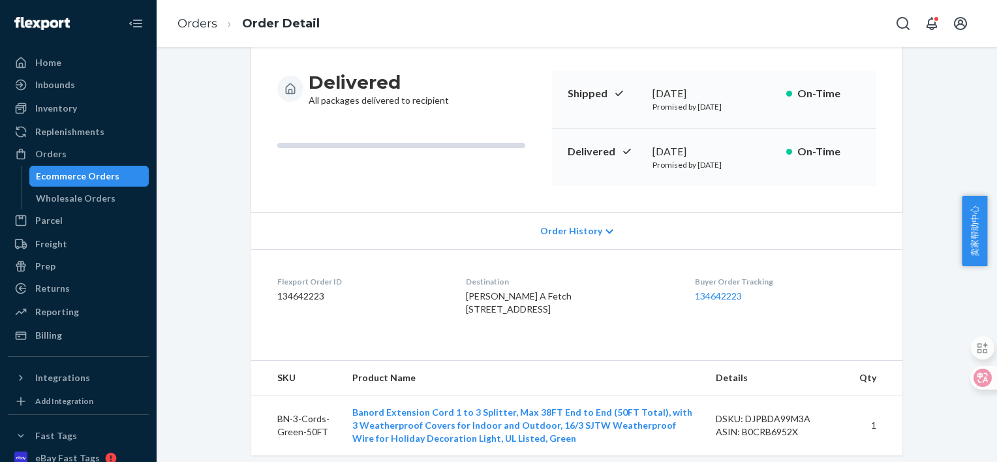
scroll to position [103, 0]
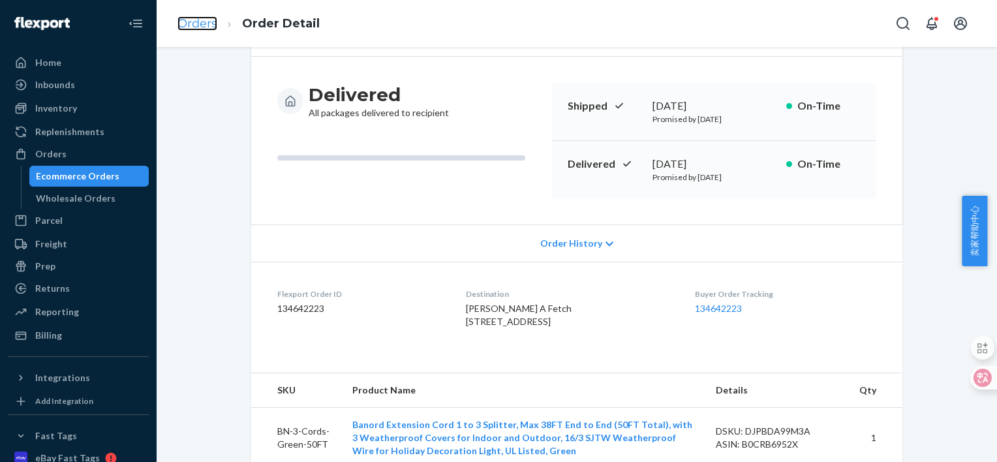
click at [202, 23] on link "Orders" at bounding box center [198, 23] width 40 height 14
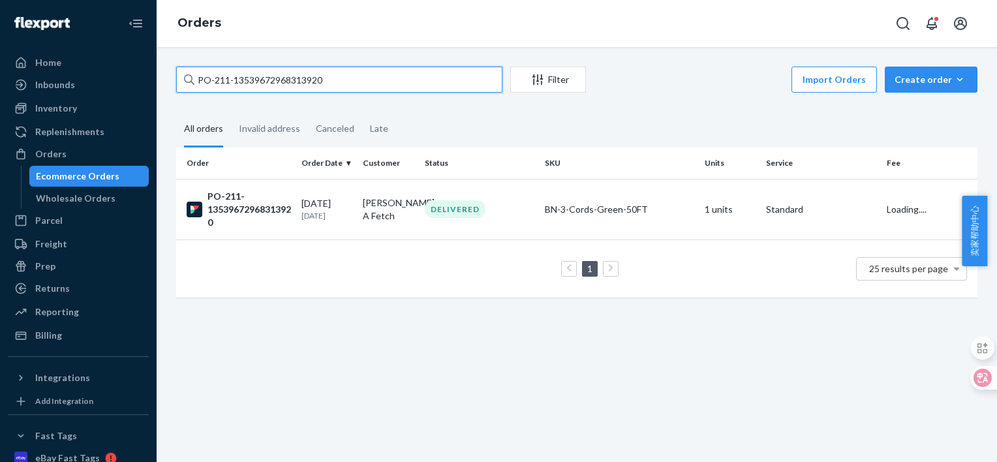
click at [328, 87] on input "PO-211-13539672968313920" at bounding box center [339, 80] width 326 height 26
click at [328, 86] on input "PO-211-13539672968313920" at bounding box center [339, 80] width 326 height 26
paste input "02872500810873727"
type input "PO-211-02872500810873727"
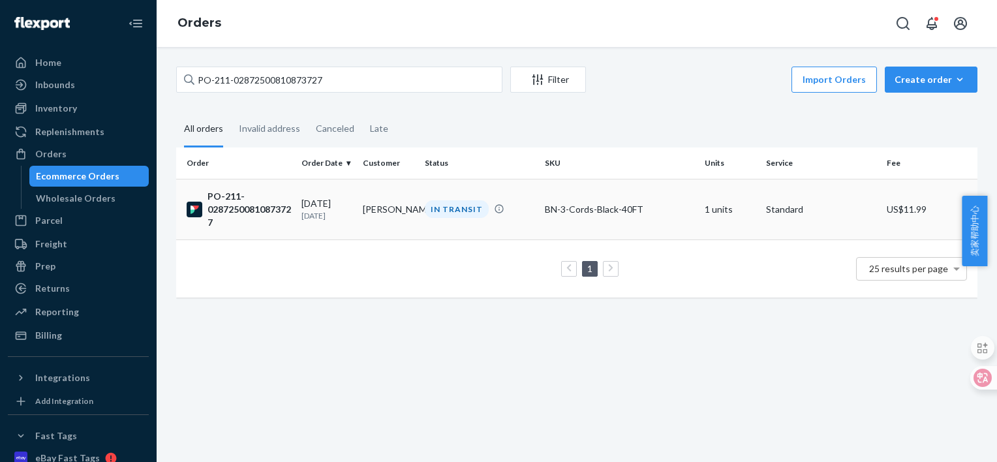
click at [238, 206] on div "PO-211-02872500810873727" at bounding box center [239, 209] width 104 height 39
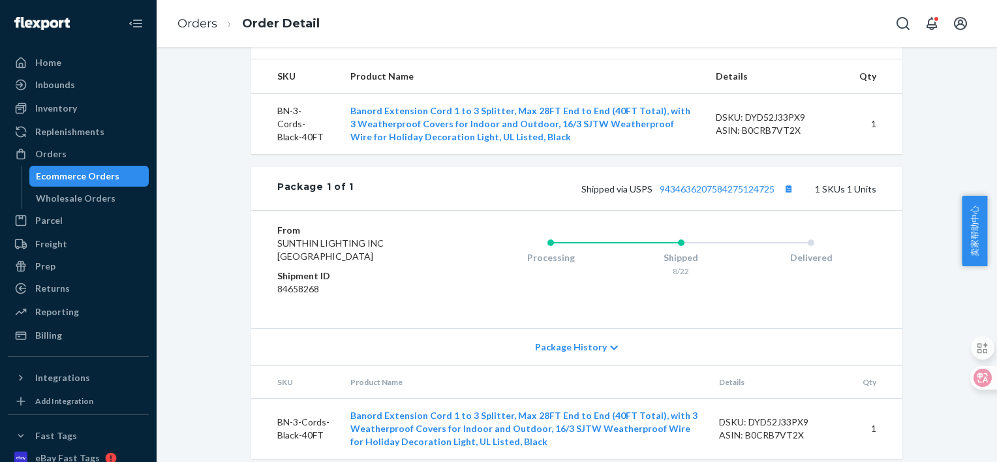
scroll to position [112, 0]
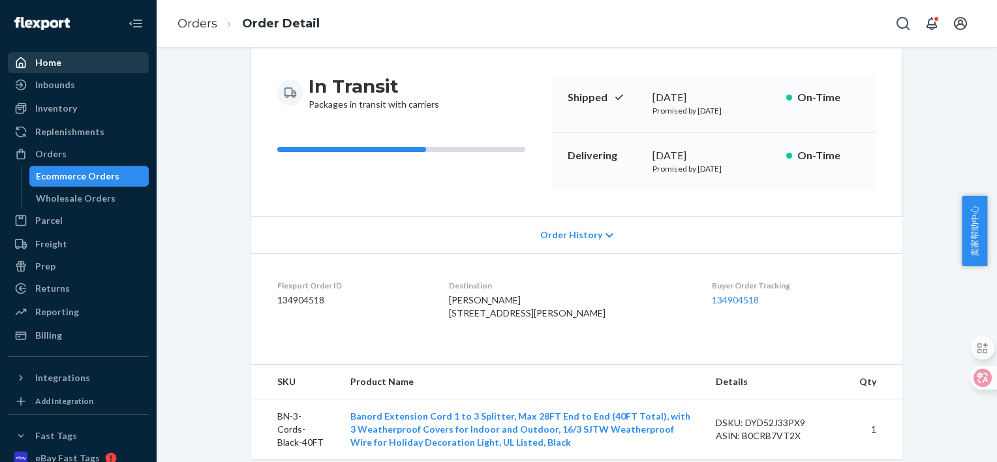
click at [80, 56] on div "Home" at bounding box center [78, 63] width 138 height 18
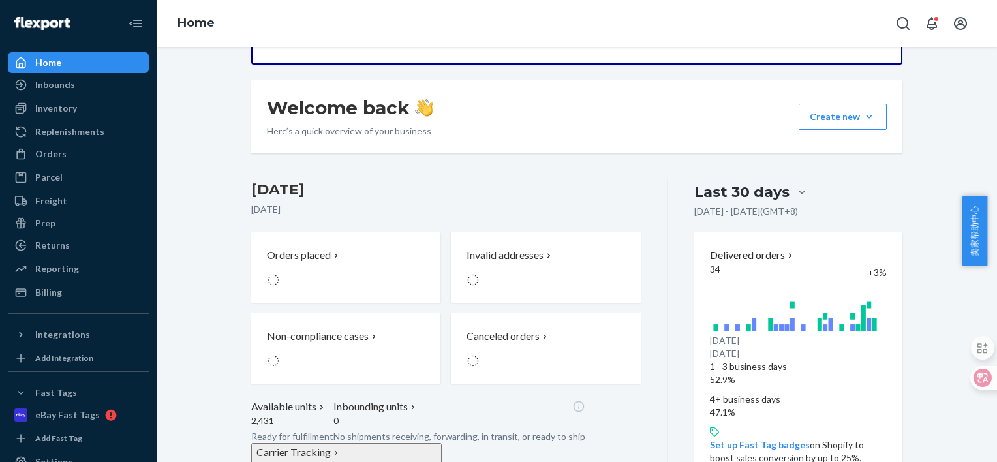
scroll to position [196, 0]
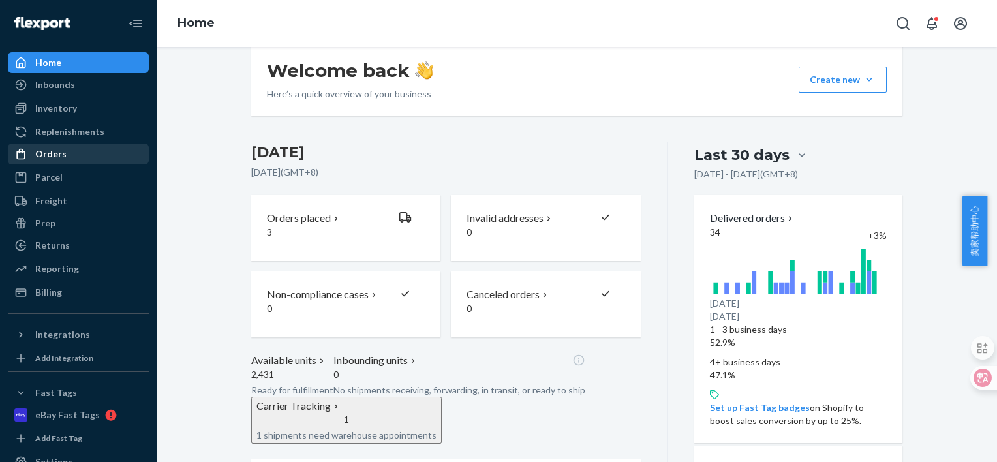
click at [92, 150] on div "Orders" at bounding box center [78, 154] width 138 height 18
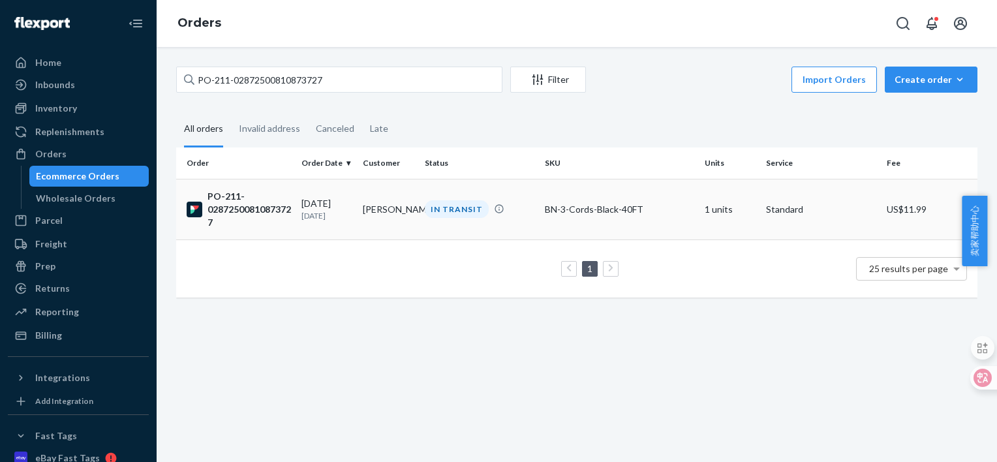
click at [257, 208] on div "PO-211-02872500810873727" at bounding box center [239, 209] width 104 height 39
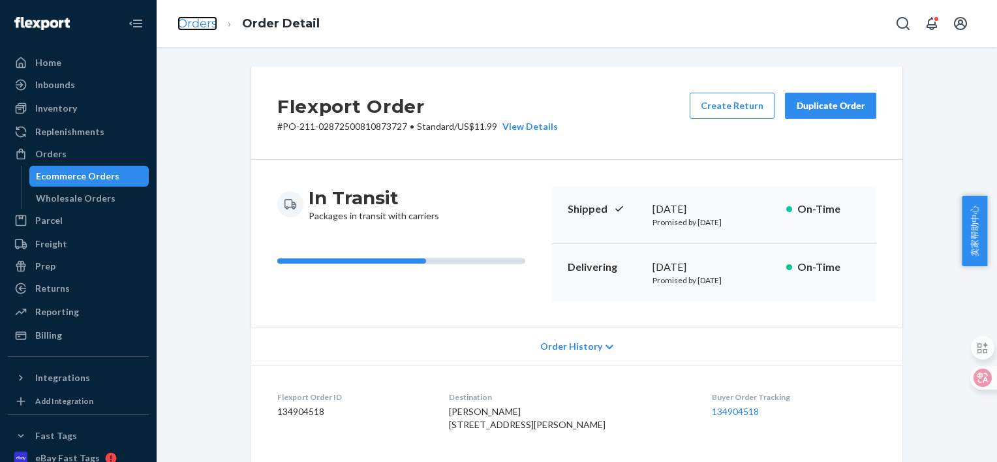
click at [202, 20] on link "Orders" at bounding box center [198, 23] width 40 height 14
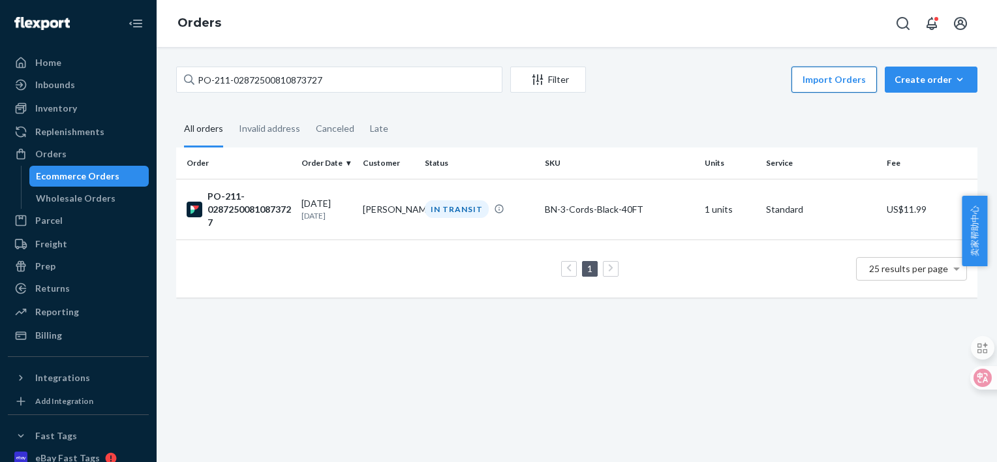
click at [851, 81] on button "Import Orders" at bounding box center [835, 80] width 86 height 26
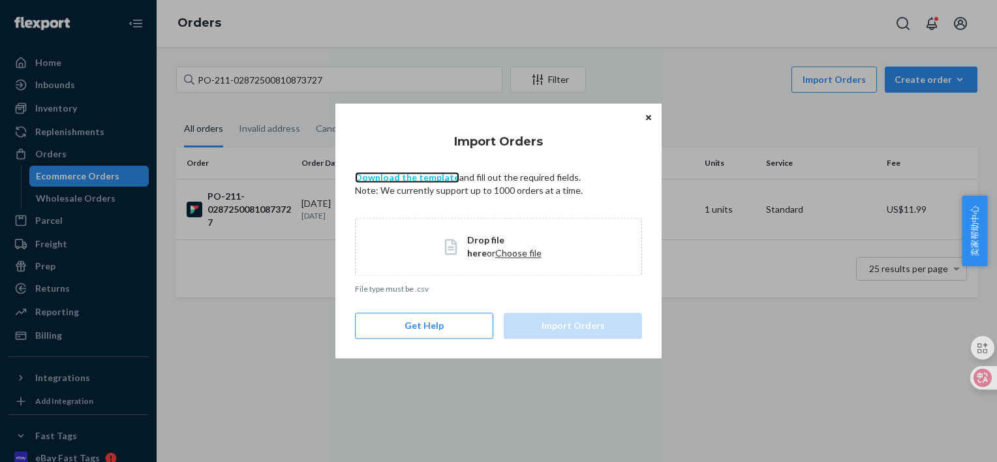
click at [433, 175] on link "Download the template" at bounding box center [407, 177] width 104 height 11
click at [646, 118] on icon "Close" at bounding box center [648, 118] width 5 height 8
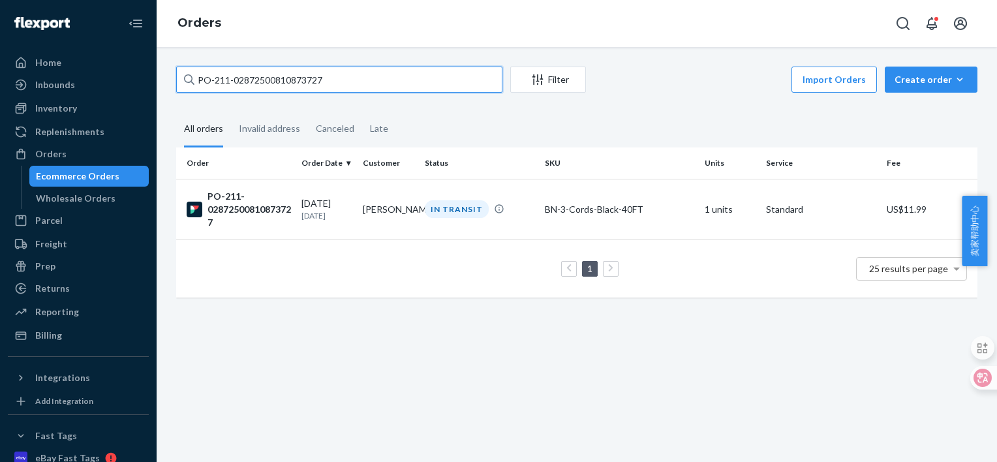
click at [341, 78] on input "PO-211-02872500810873727" at bounding box center [339, 80] width 326 height 26
paste input "8881143524470681"
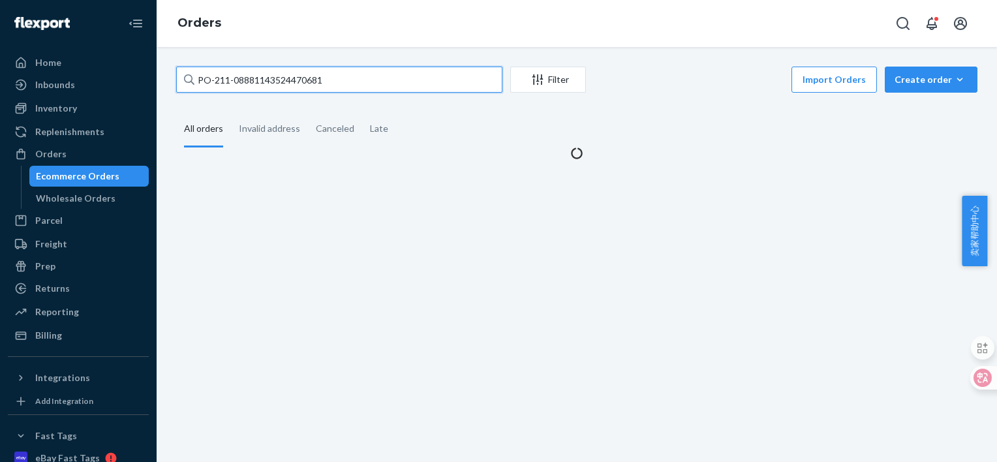
type input "PO-211-08881143524470681"
